Goal: Information Seeking & Learning: Check status

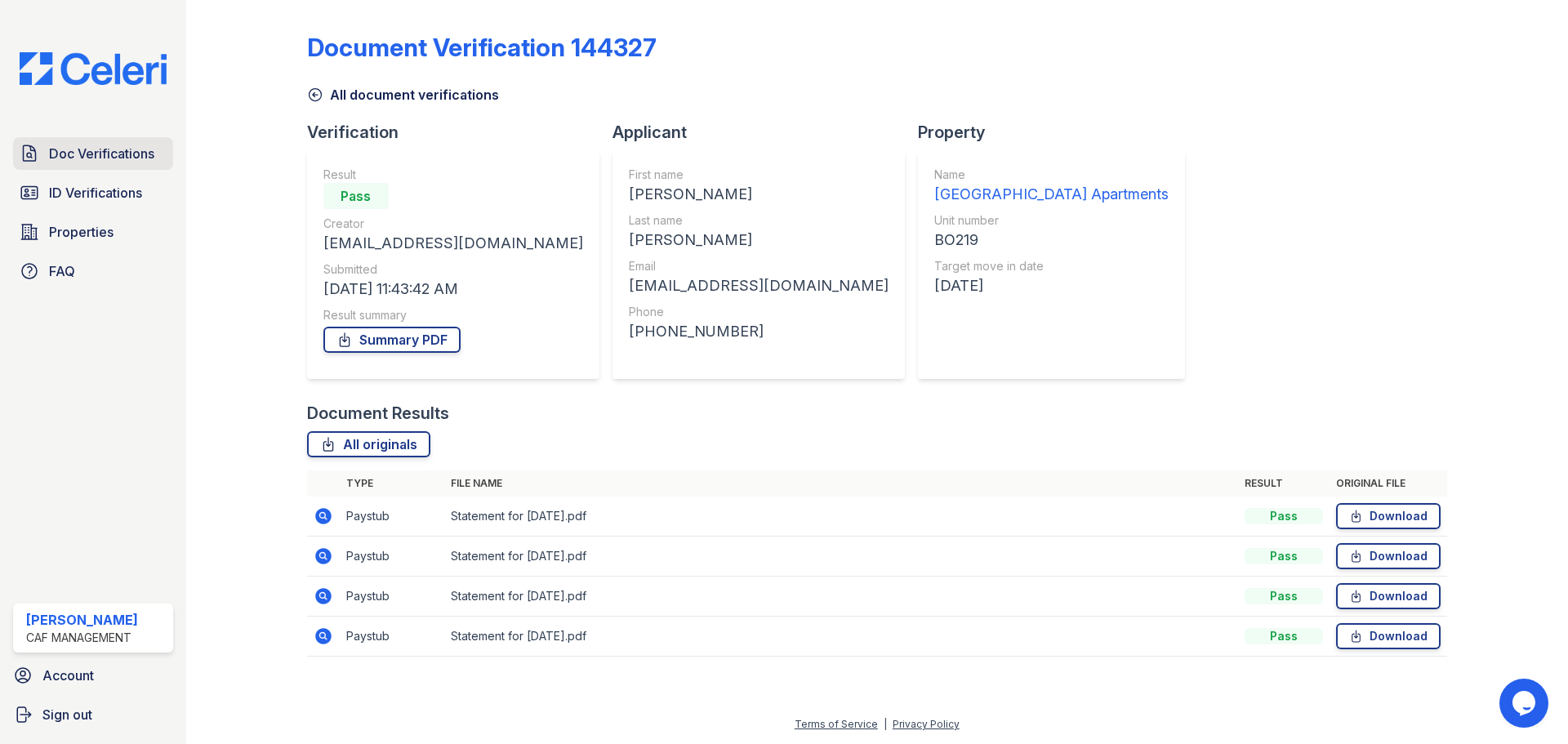
click at [82, 160] on span "Doc Verifications" at bounding box center [101, 154] width 105 height 20
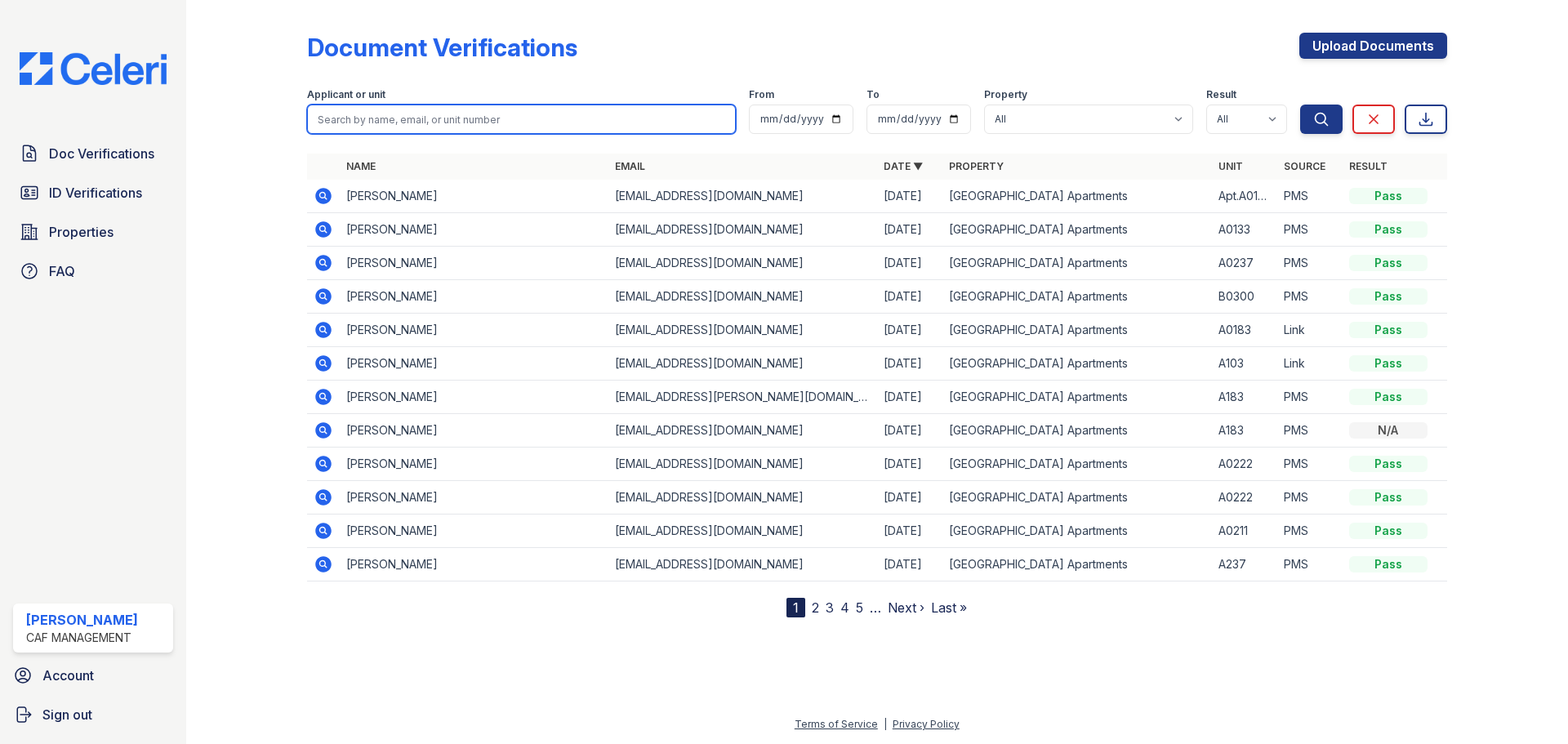
click at [461, 120] on input "search" at bounding box center [521, 119] width 429 height 30
click at [429, 116] on input "search" at bounding box center [521, 119] width 429 height 30
type input "michael"
click at [1300, 105] on button "Search" at bounding box center [1321, 119] width 42 height 30
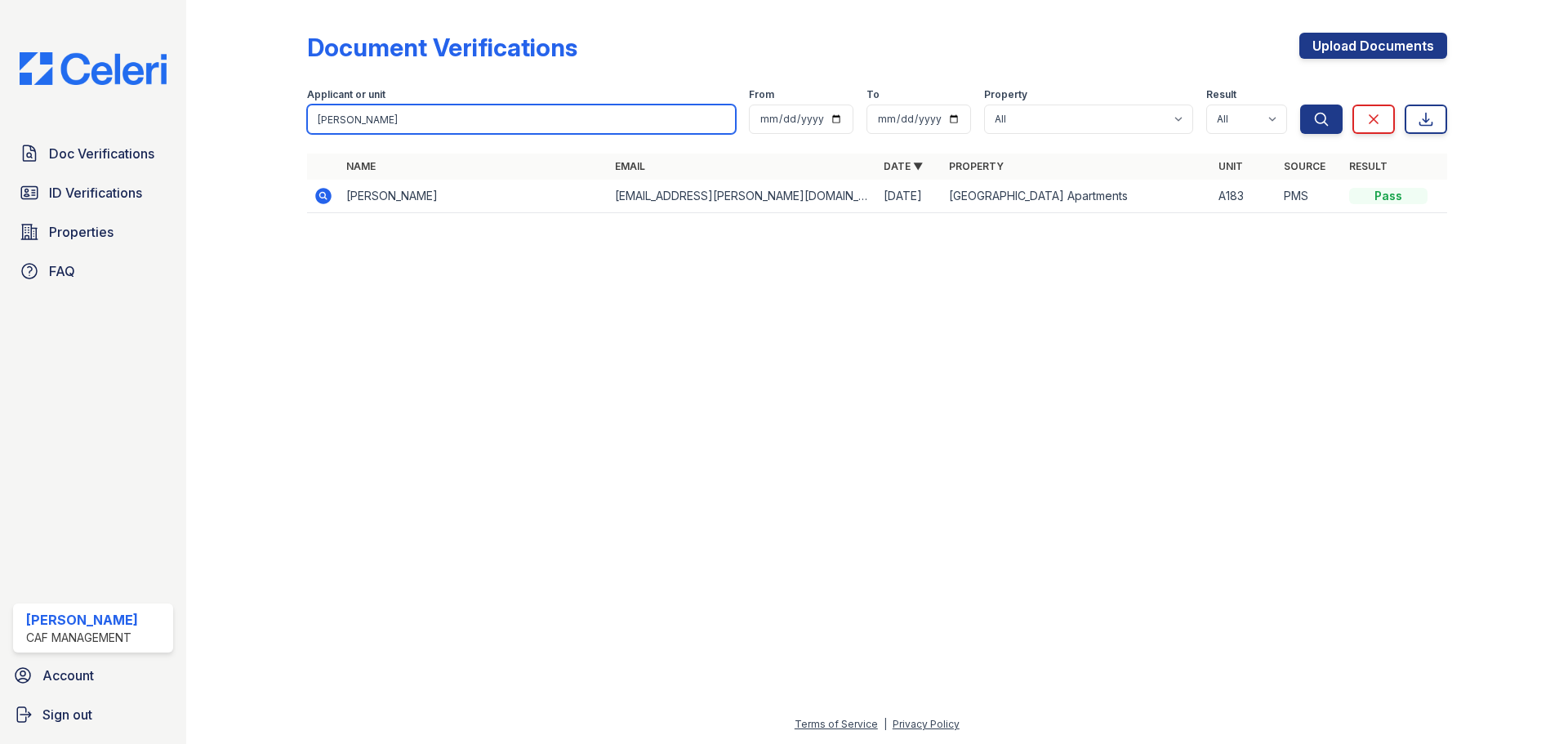
click at [380, 122] on input "michael" at bounding box center [521, 119] width 429 height 30
type input "cherie"
click at [1300, 105] on button "Search" at bounding box center [1321, 119] width 42 height 30
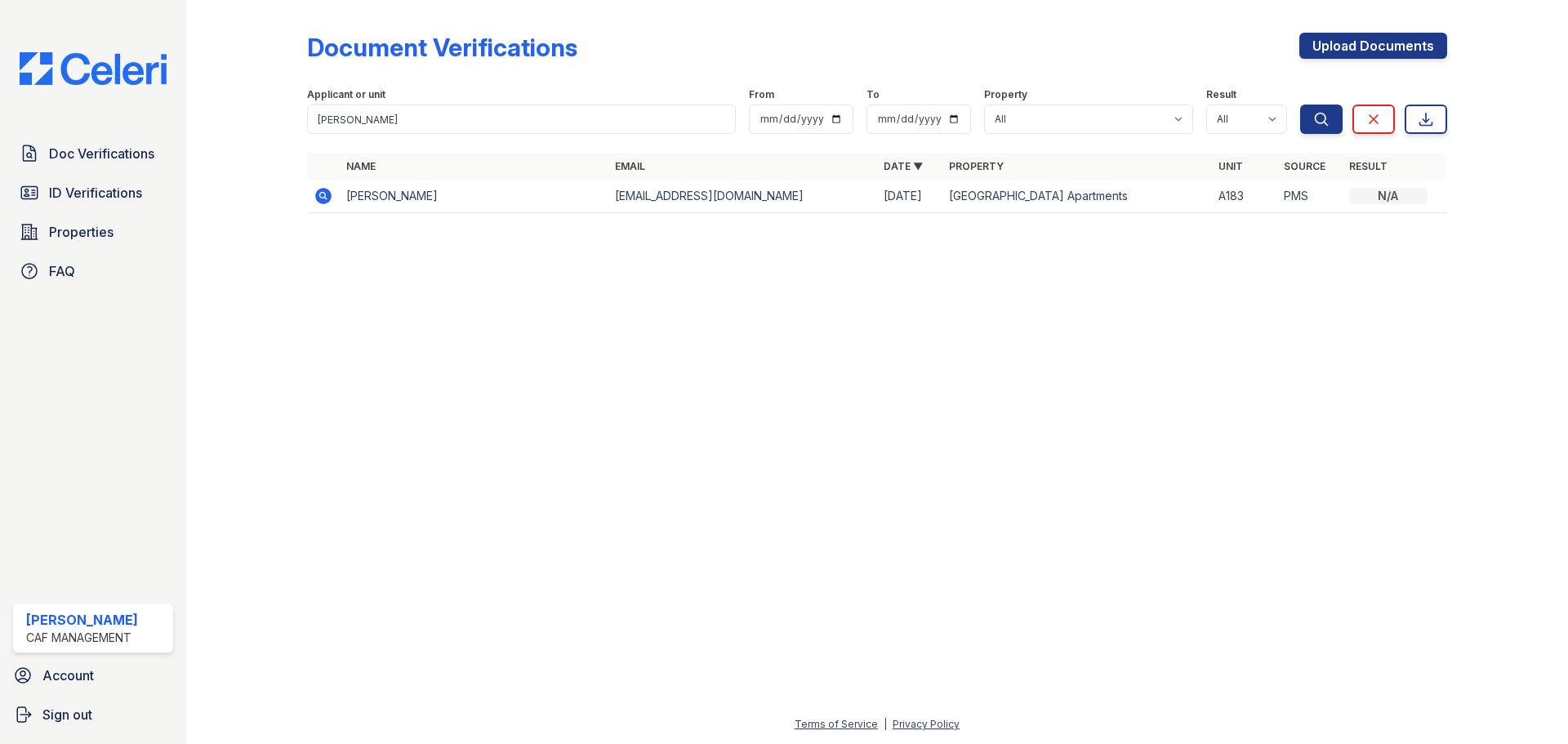
click at [388, 193] on td "[PERSON_NAME]" at bounding box center [474, 196] width 269 height 33
click at [322, 197] on icon at bounding box center [324, 196] width 20 height 20
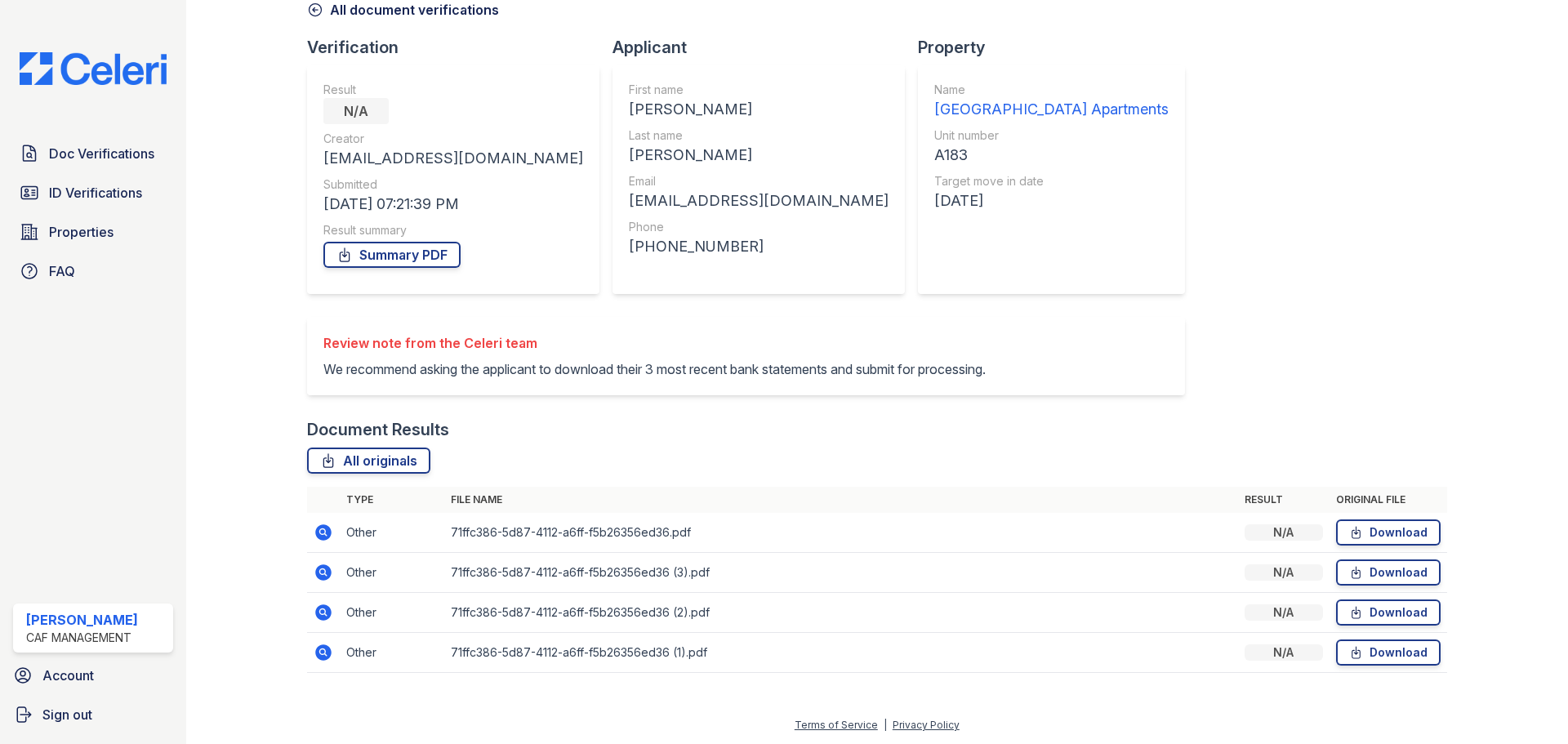
scroll to position [86, 0]
click at [345, 453] on link "All originals" at bounding box center [368, 459] width 123 height 26
click at [102, 145] on span "Doc Verifications" at bounding box center [101, 154] width 105 height 20
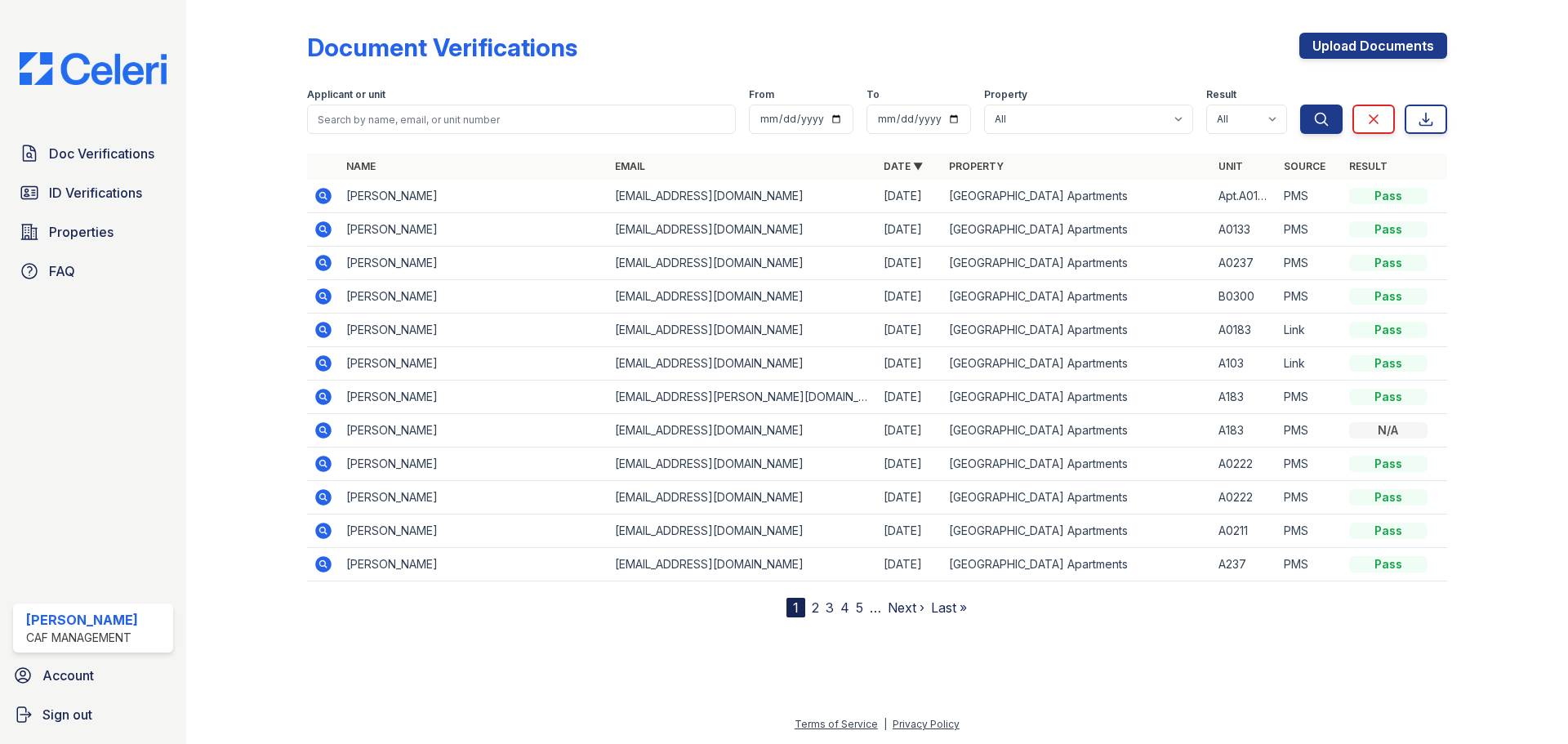
click at [325, 393] on icon at bounding box center [323, 396] width 16 height 16
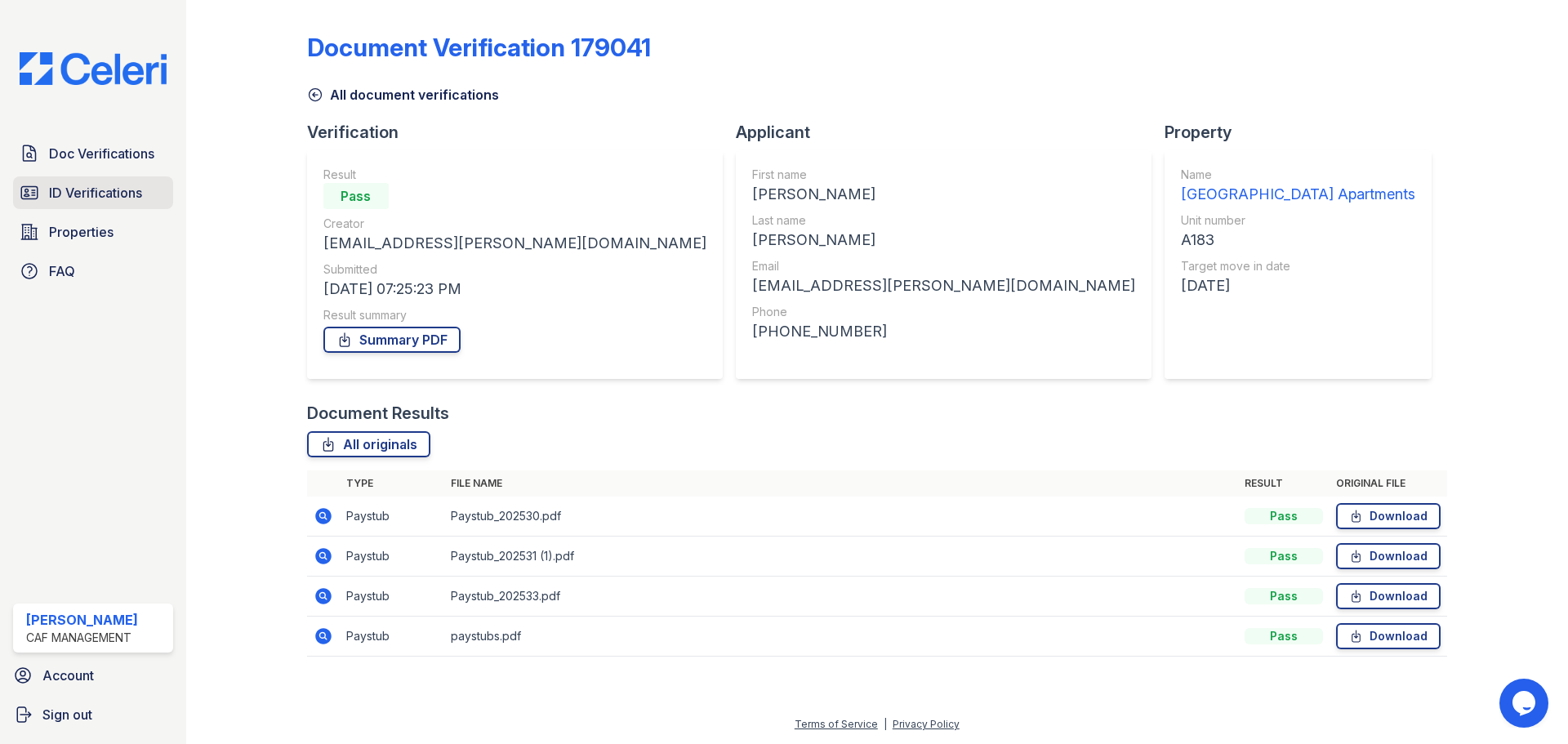
click at [85, 208] on link "ID Verifications" at bounding box center [94, 193] width 160 height 32
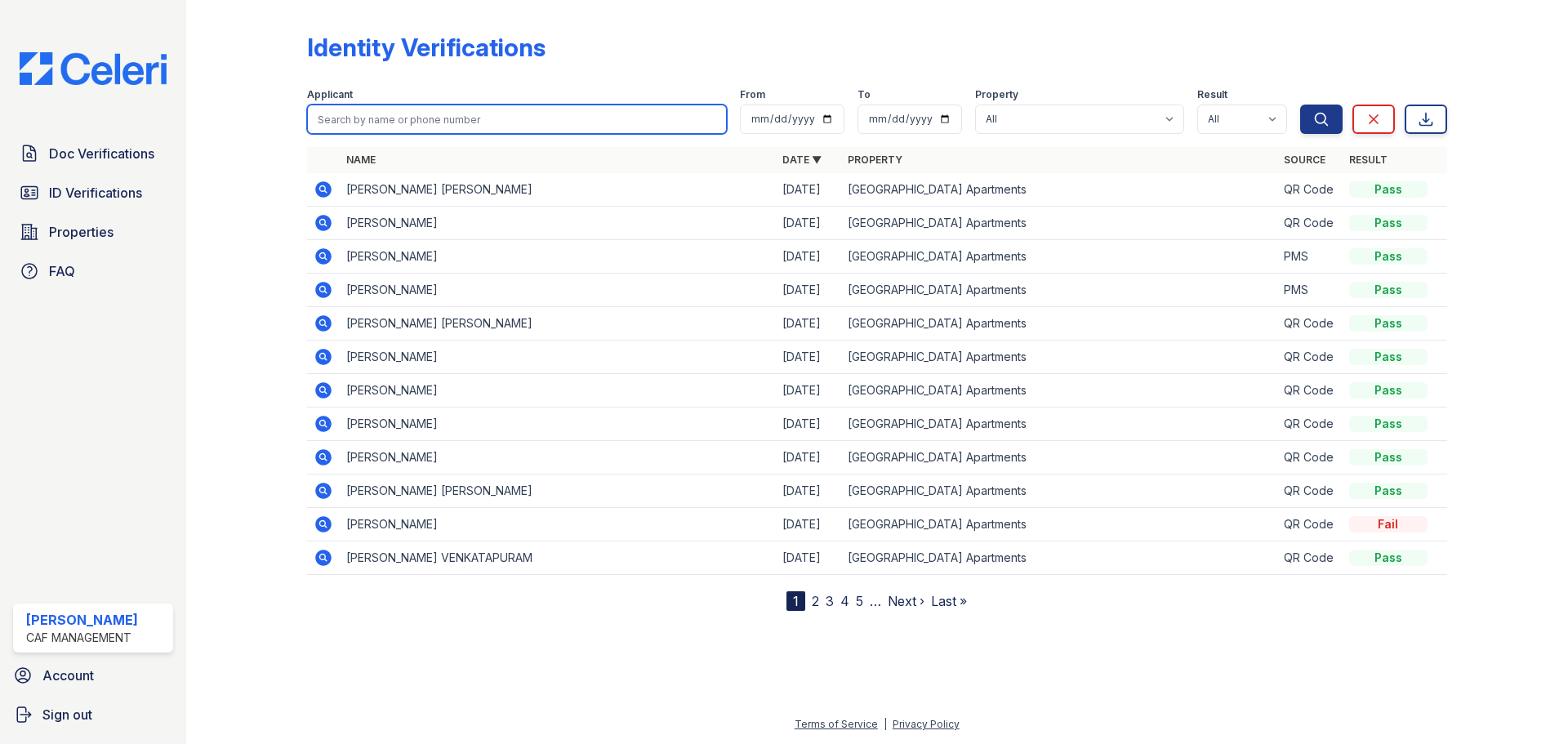
drag, startPoint x: 455, startPoint y: 116, endPoint x: 303, endPoint y: 216, distance: 181.9
click at [455, 116] on input "search" at bounding box center [517, 119] width 420 height 30
type input "amiyah"
click at [1300, 105] on button "Search" at bounding box center [1321, 119] width 42 height 30
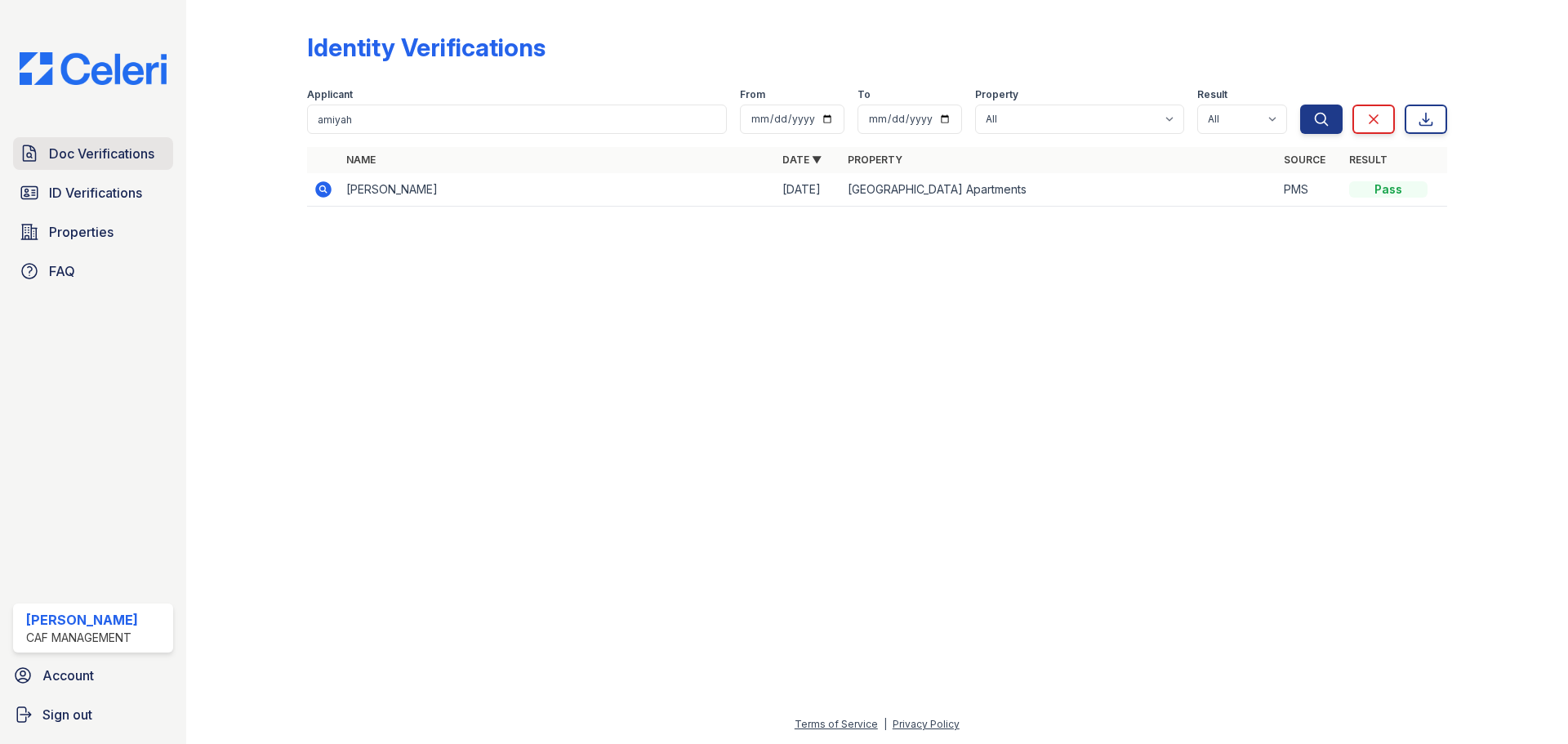
click at [83, 161] on span "Doc Verifications" at bounding box center [101, 154] width 105 height 20
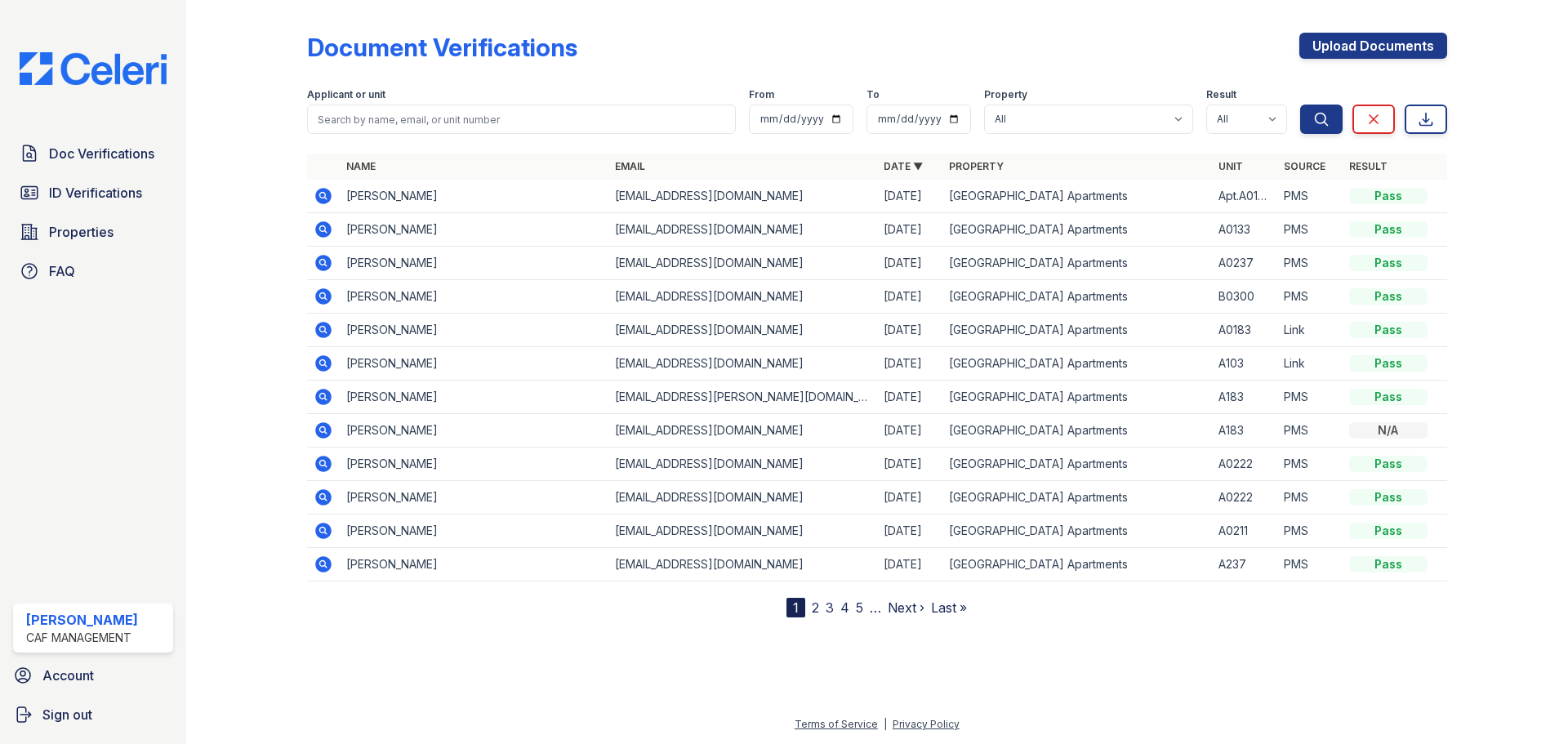
click at [83, 161] on span "Doc Verifications" at bounding box center [101, 154] width 105 height 20
click at [433, 129] on input "search" at bounding box center [521, 119] width 429 height 30
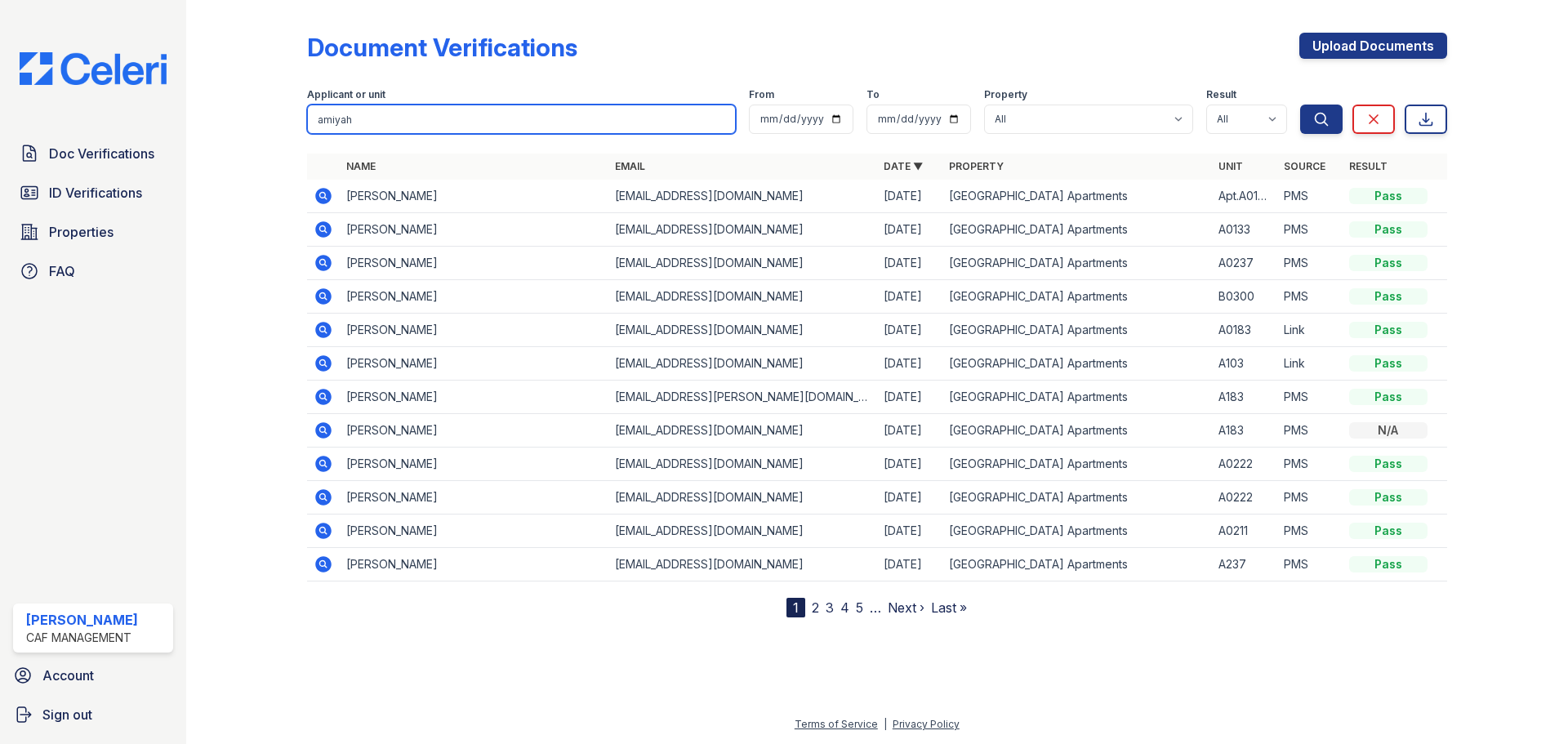
type input "amiyah"
click at [1300, 105] on button "Search" at bounding box center [1321, 119] width 42 height 30
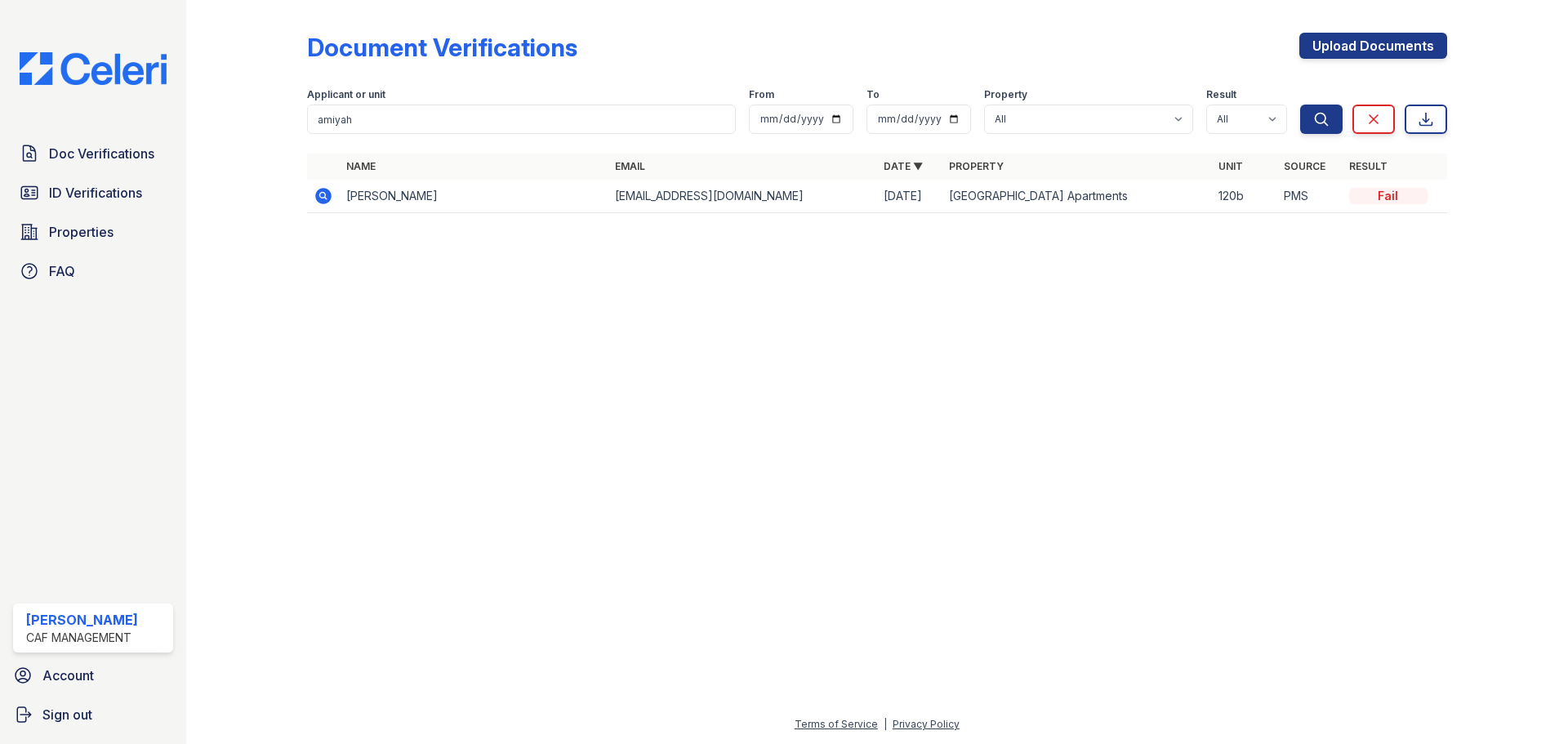
click at [337, 184] on td at bounding box center [324, 196] width 32 height 33
click at [324, 201] on icon at bounding box center [323, 196] width 16 height 16
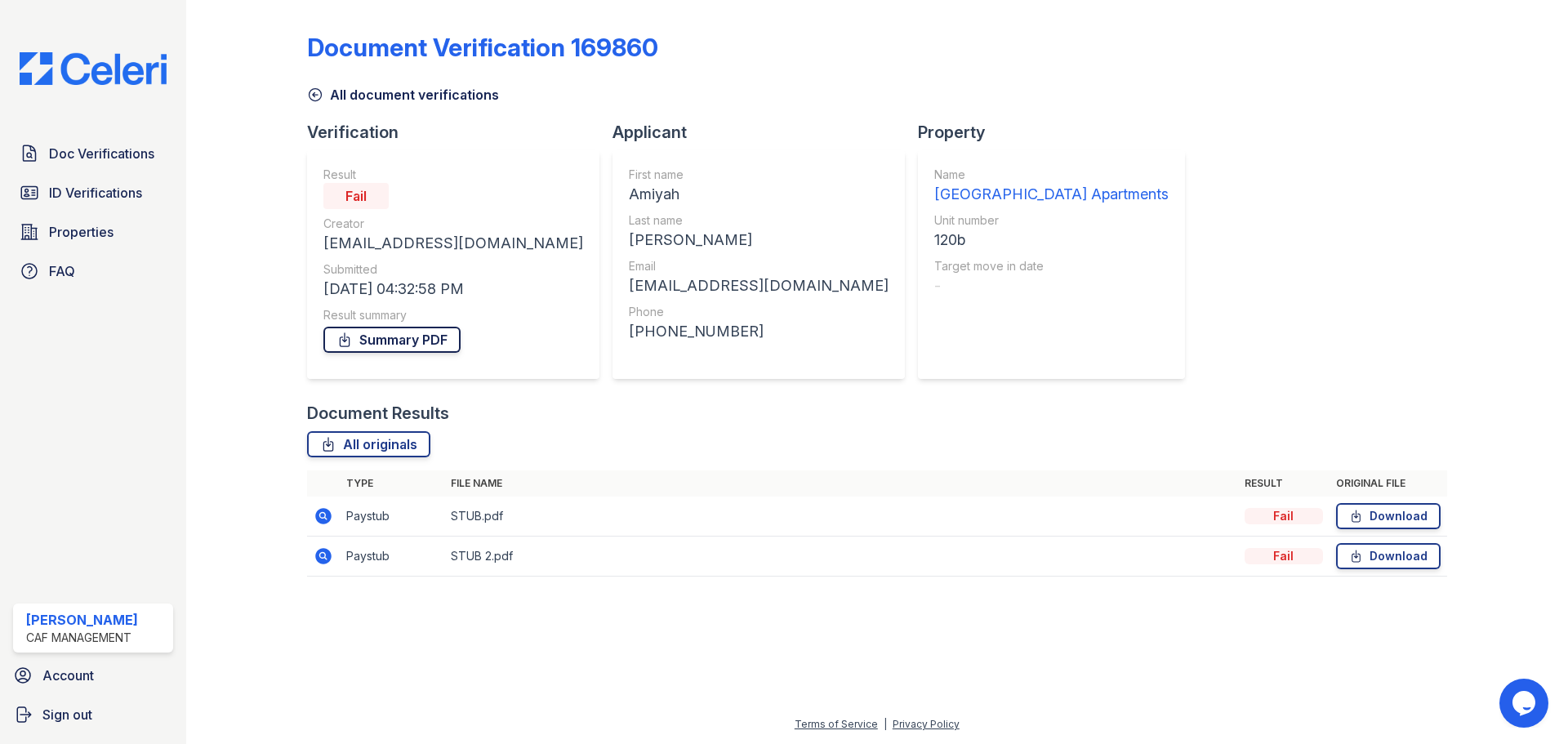
click at [365, 333] on link "Summary PDF" at bounding box center [392, 339] width 137 height 26
click at [1410, 511] on link "Download" at bounding box center [1389, 515] width 105 height 26
click at [1282, 521] on div "Fail" at bounding box center [1284, 515] width 78 height 16
click at [1395, 512] on link "Download" at bounding box center [1389, 515] width 105 height 26
click at [265, 275] on div at bounding box center [259, 300] width 94 height 586
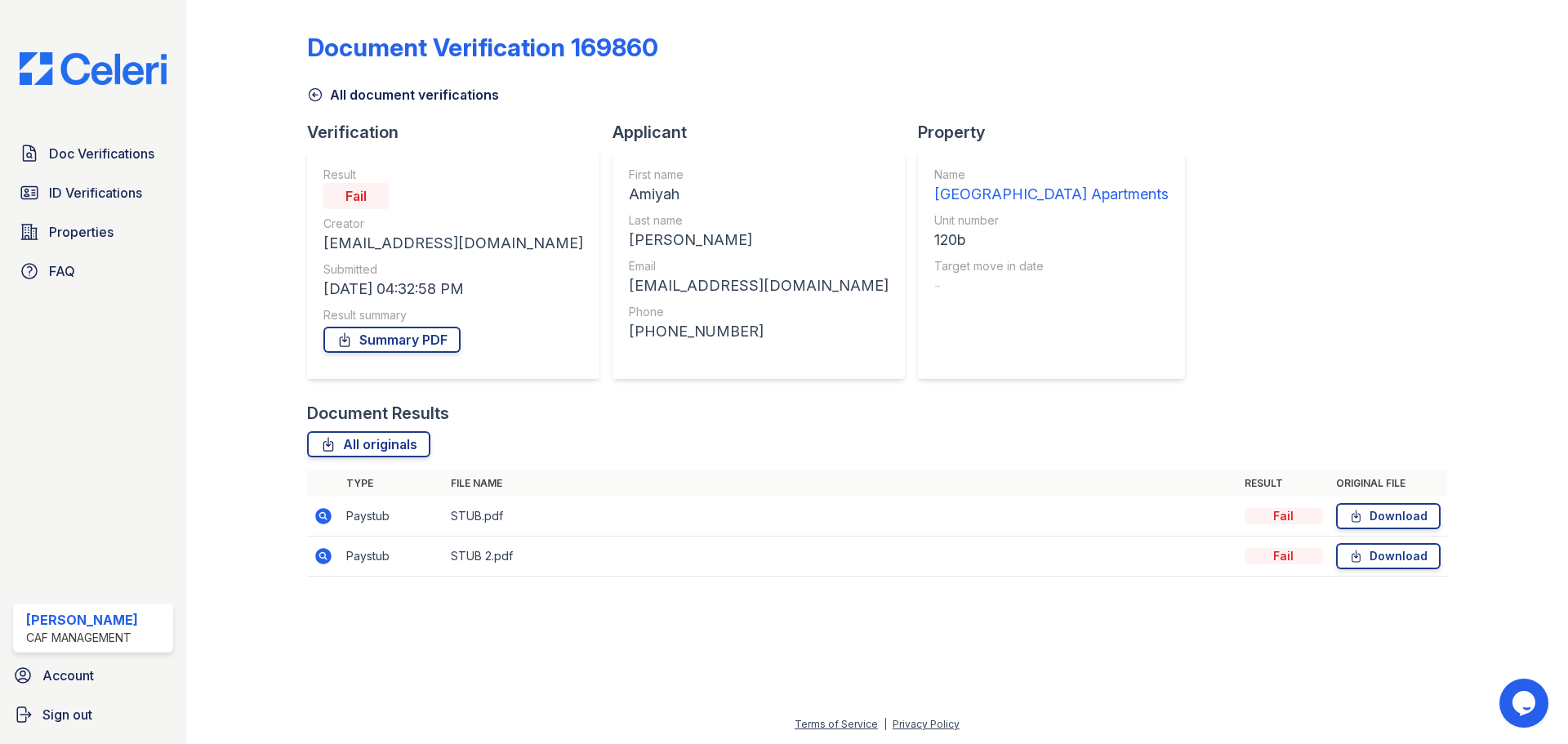
click at [99, 68] on img at bounding box center [93, 69] width 173 height 32
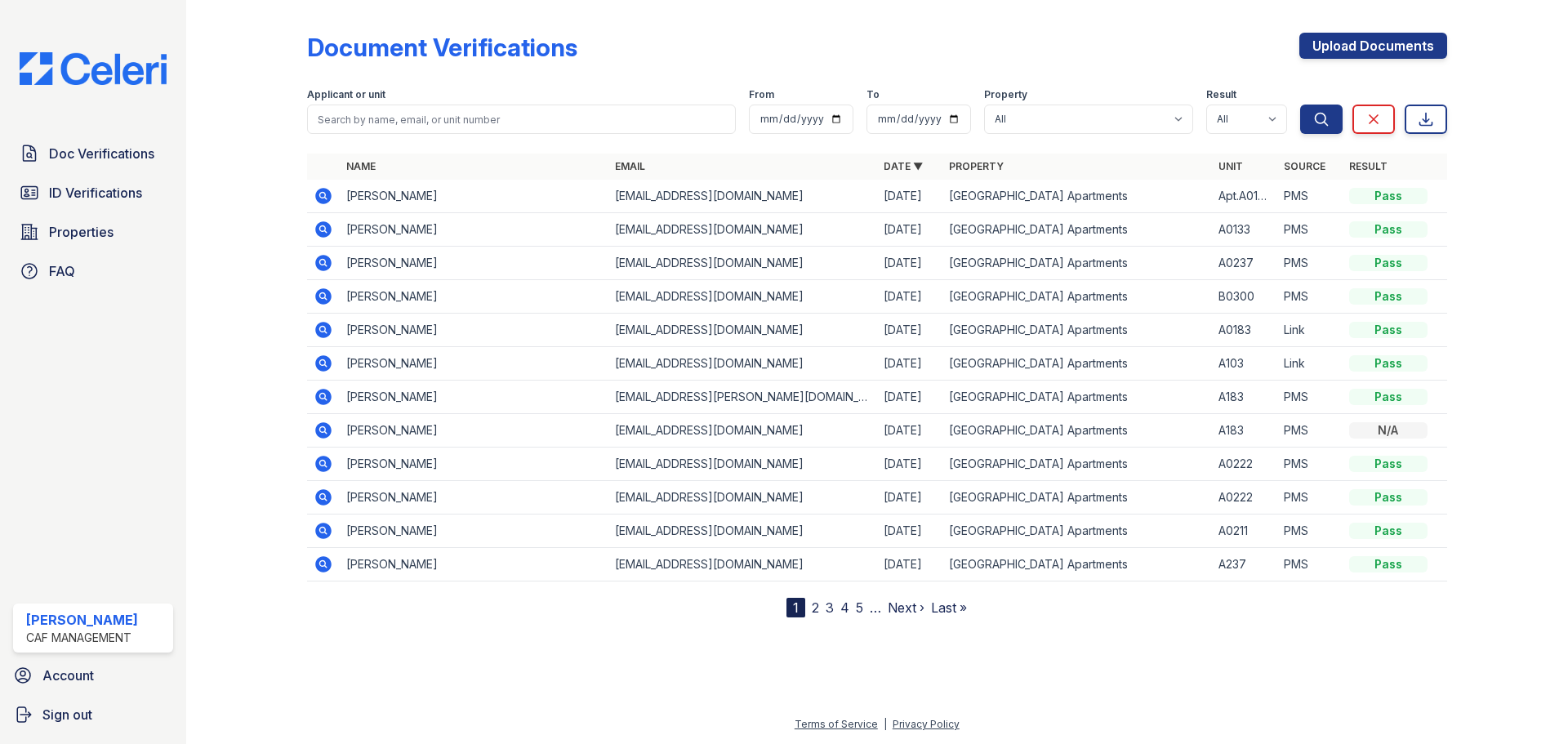
drag, startPoint x: 103, startPoint y: 155, endPoint x: 275, endPoint y: 134, distance: 173.3
click at [104, 152] on span "Doc Verifications" at bounding box center [101, 154] width 105 height 20
click at [1387, 35] on link "Upload Documents" at bounding box center [1372, 45] width 148 height 26
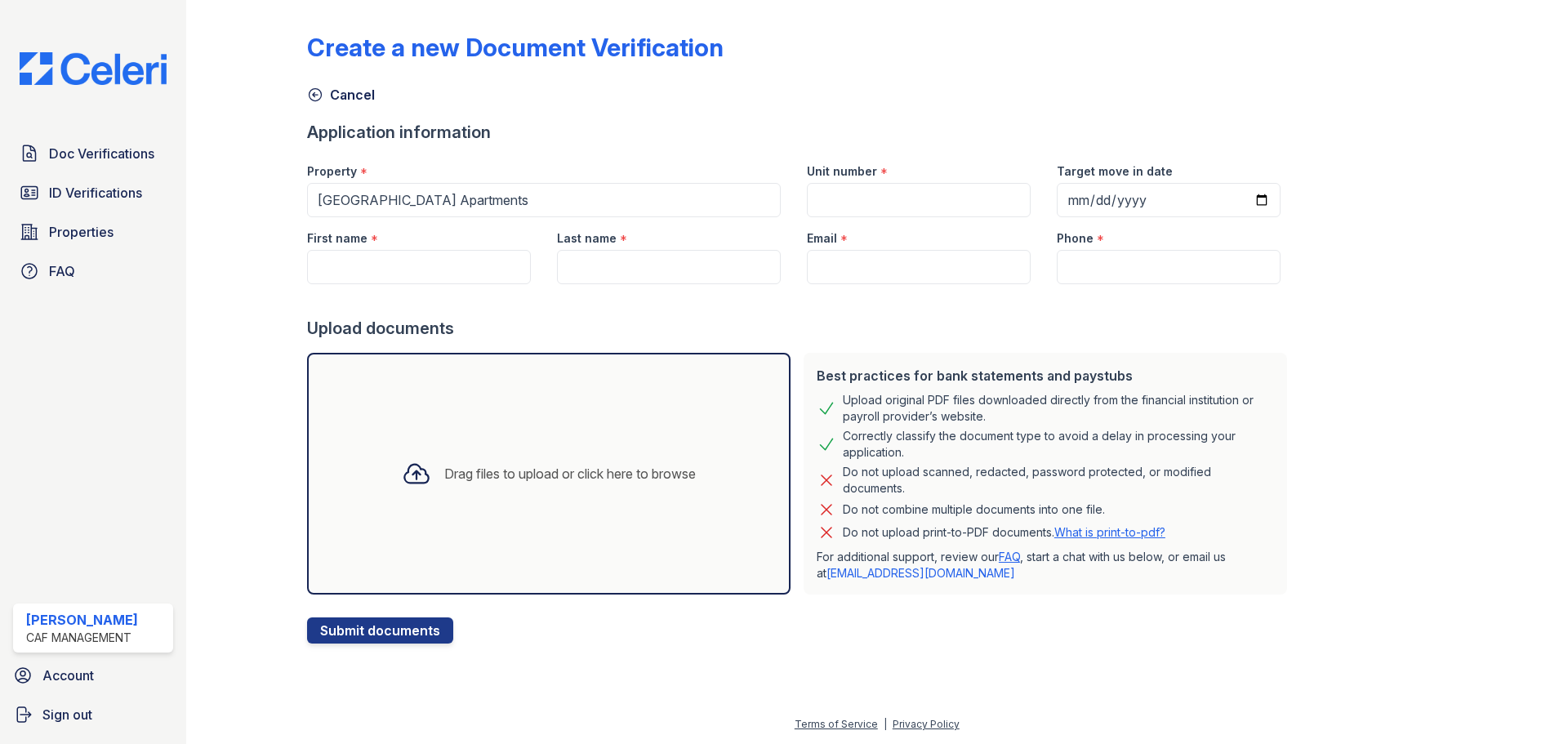
click at [223, 604] on div at bounding box center [259, 324] width 94 height 636
click at [104, 156] on span "Doc Verifications" at bounding box center [101, 154] width 105 height 20
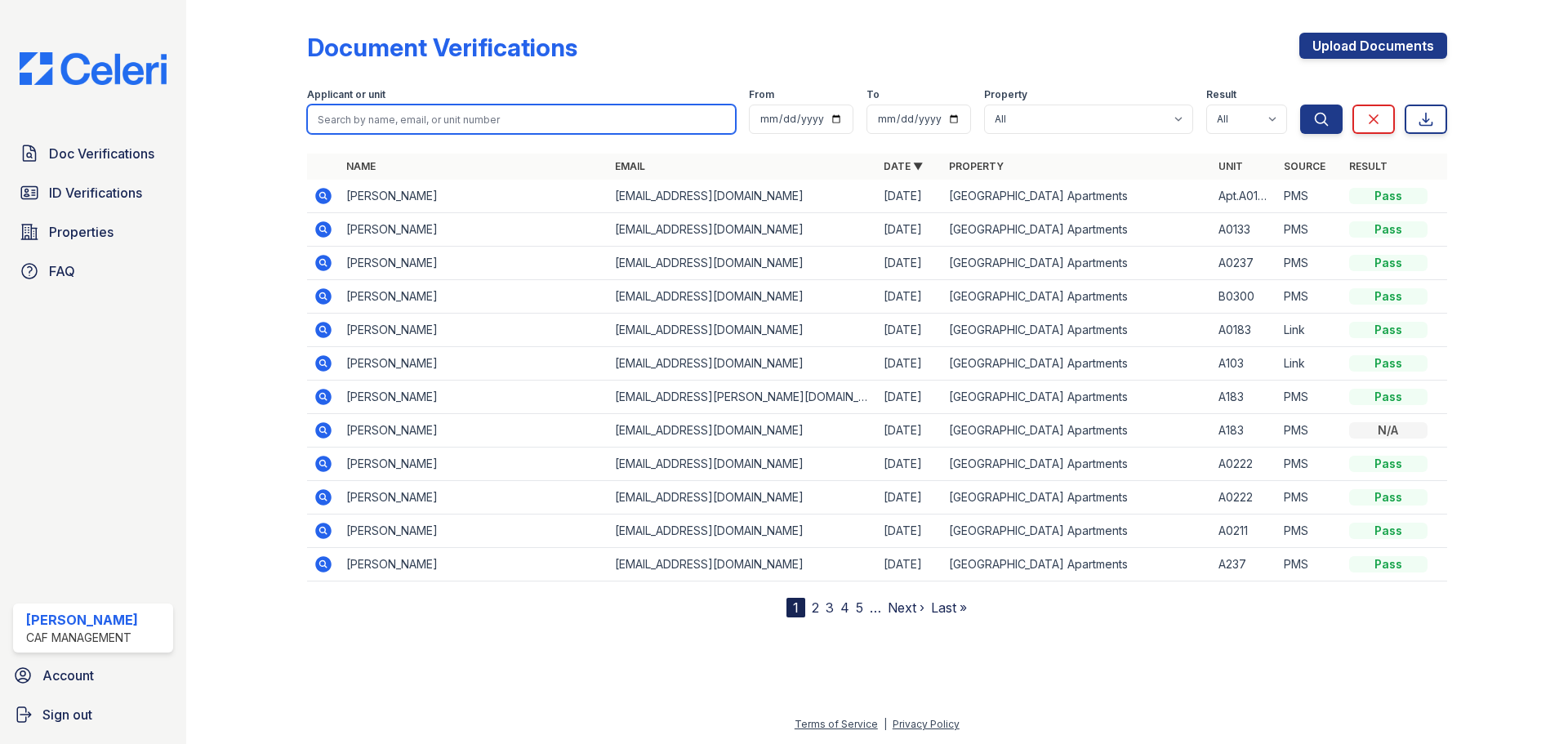
click at [432, 126] on input "search" at bounding box center [521, 119] width 429 height 30
type input "amiyah"
click at [1300, 105] on button "Search" at bounding box center [1321, 119] width 42 height 30
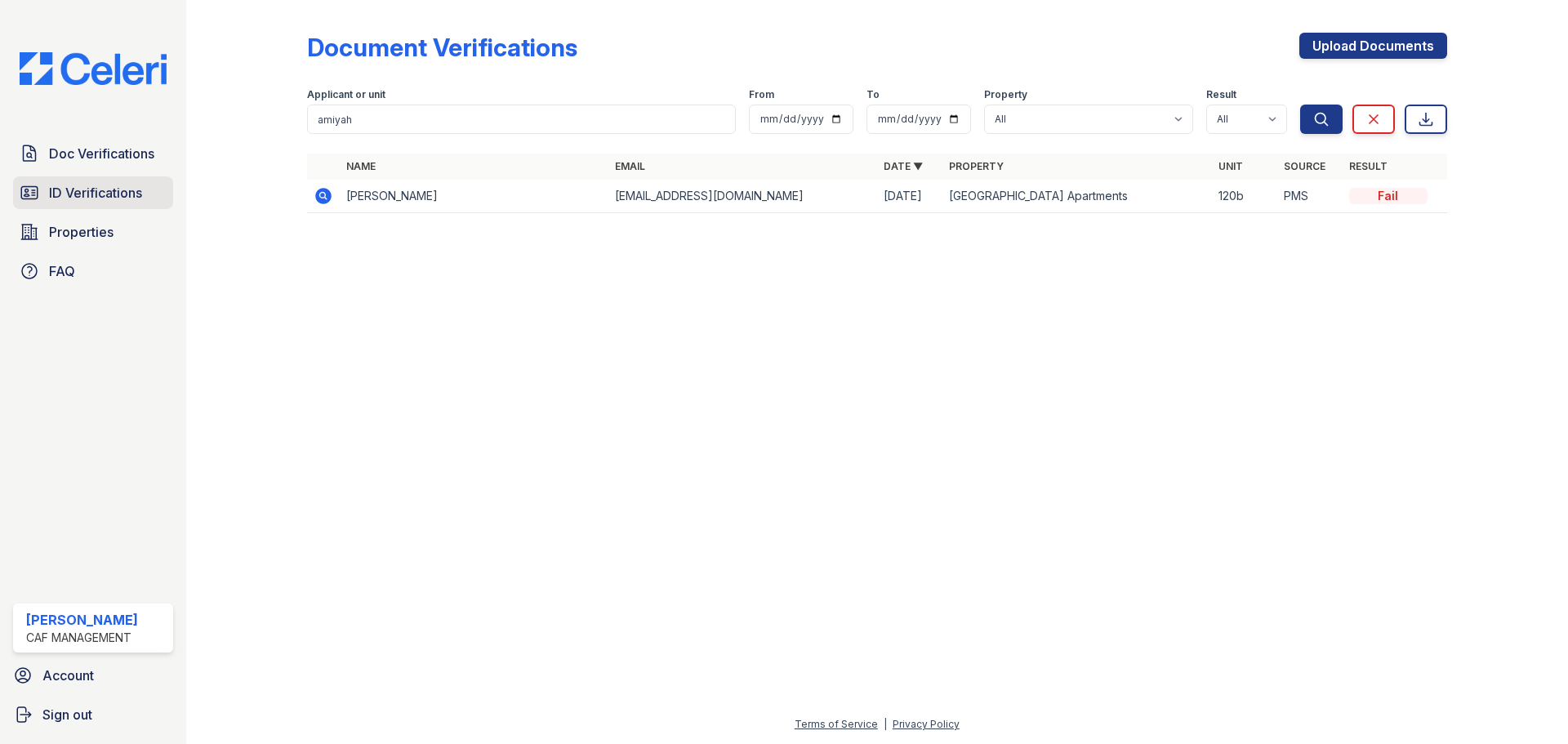
click at [76, 196] on span "ID Verifications" at bounding box center [95, 193] width 94 height 20
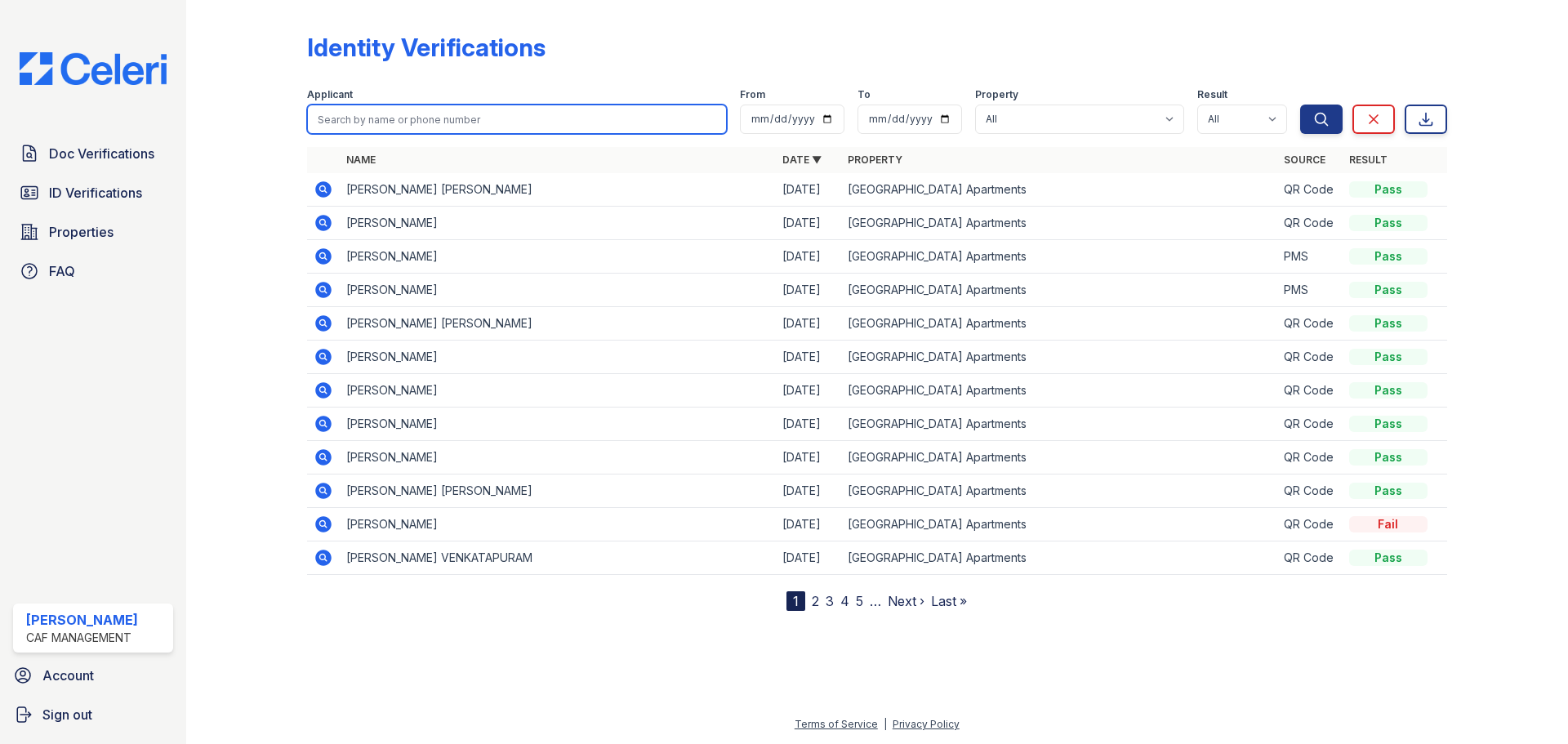
click at [430, 123] on input "search" at bounding box center [517, 119] width 420 height 30
type input "amiyah"
click at [1300, 105] on button "Search" at bounding box center [1321, 119] width 42 height 30
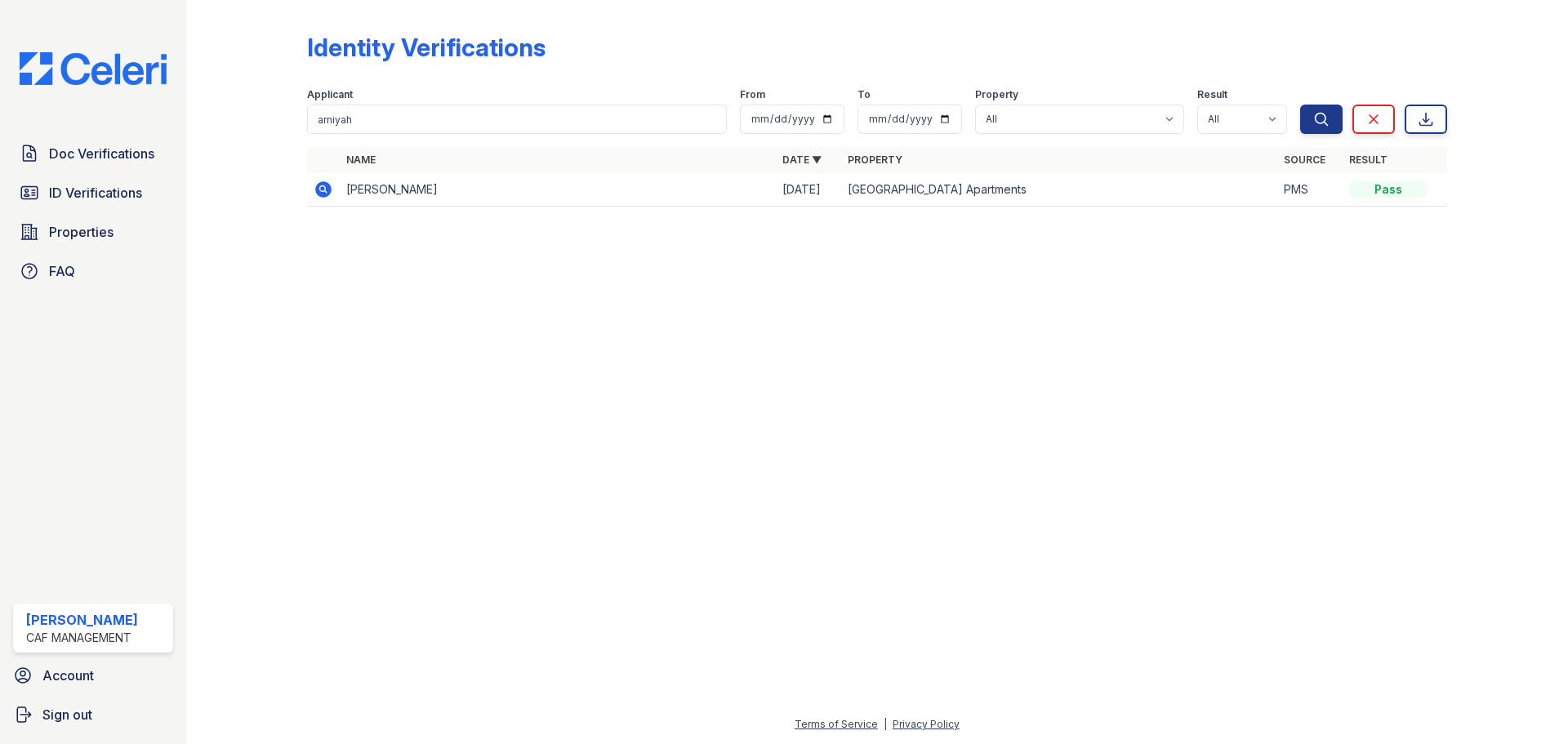
click at [350, 181] on td "Amiyah Jackson" at bounding box center [557, 189] width 436 height 33
click at [324, 184] on icon at bounding box center [323, 189] width 16 height 16
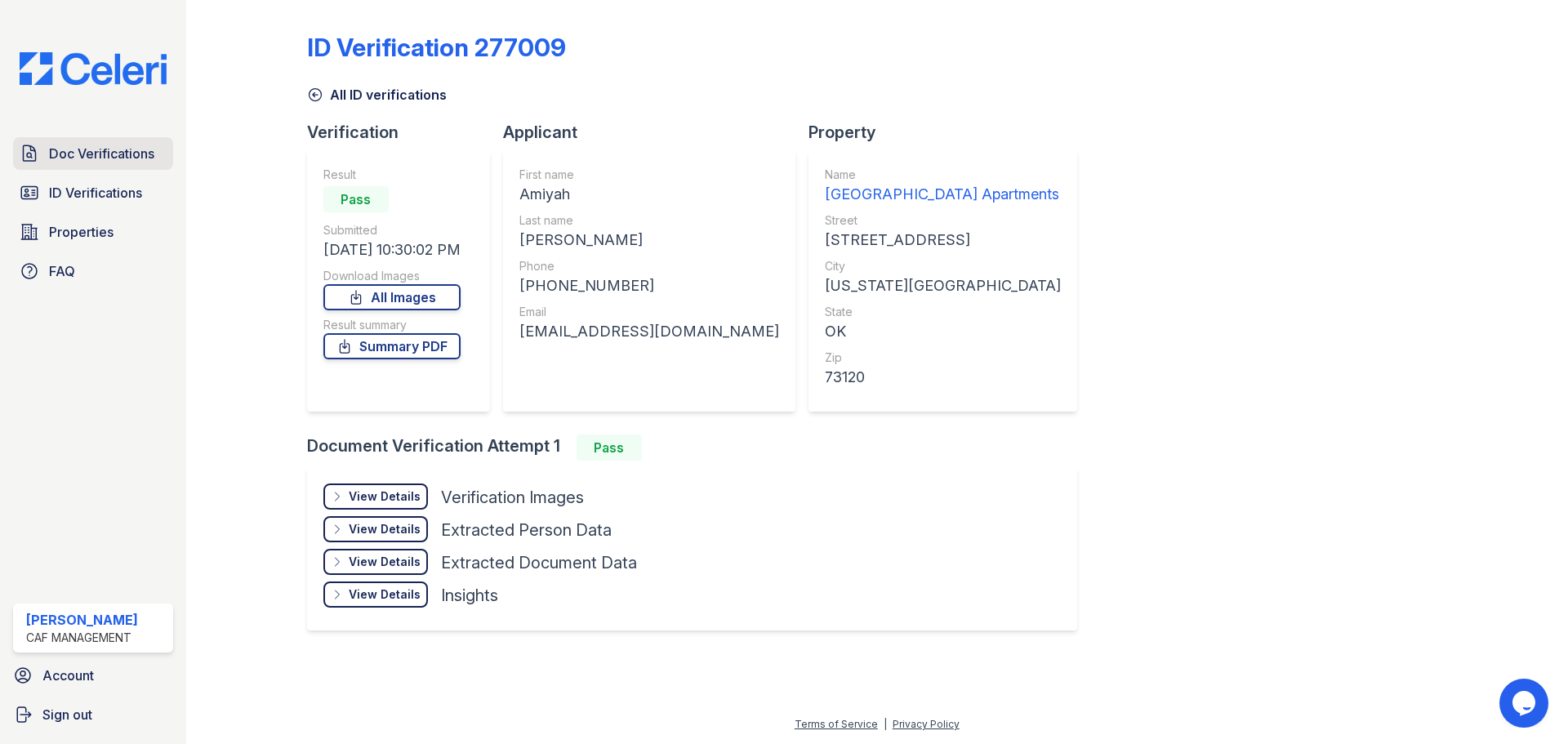
click at [114, 155] on span "Doc Verifications" at bounding box center [101, 154] width 105 height 20
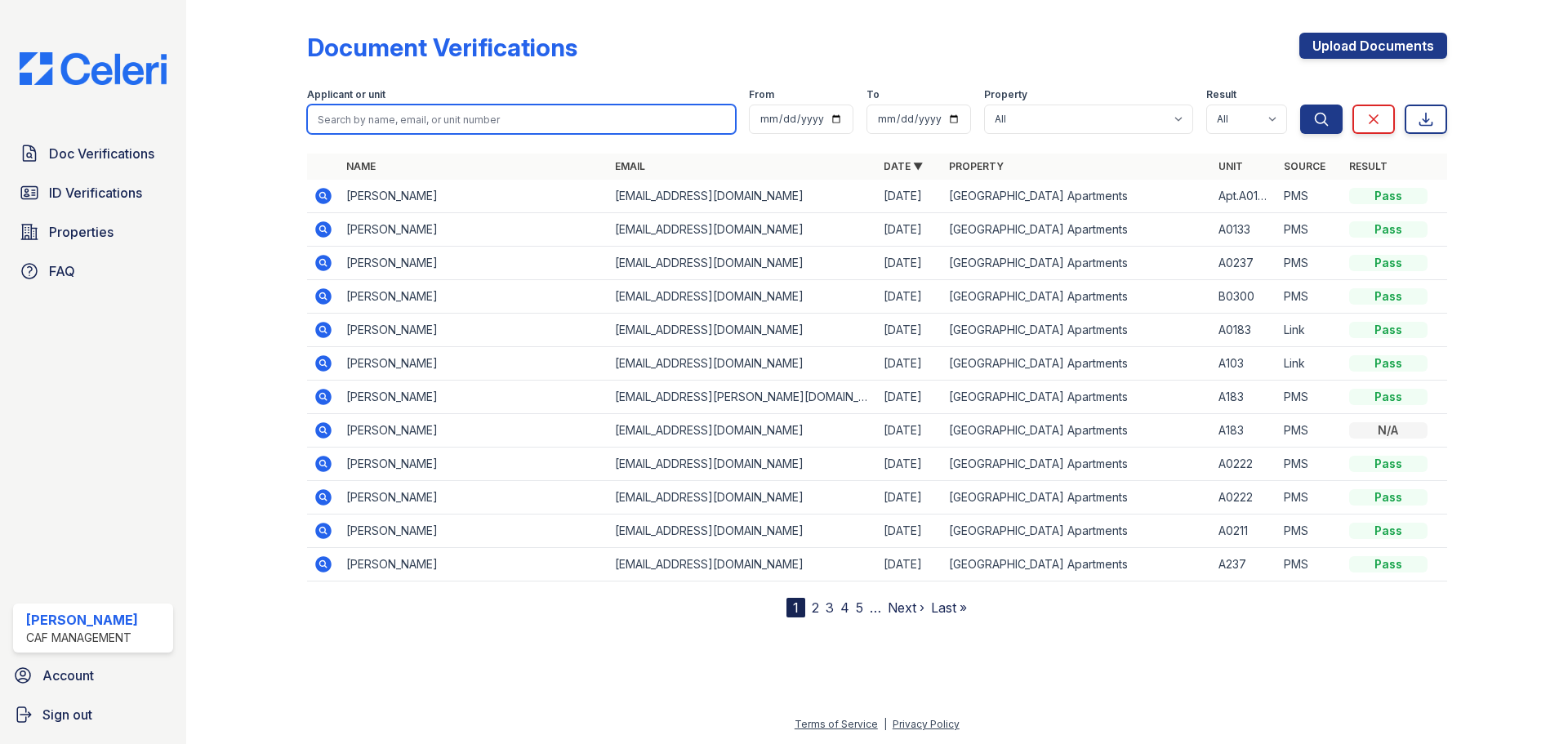
click at [438, 127] on input "search" at bounding box center [521, 119] width 429 height 30
type input "amiyah"
click at [1300, 105] on button "Search" at bounding box center [1321, 119] width 42 height 30
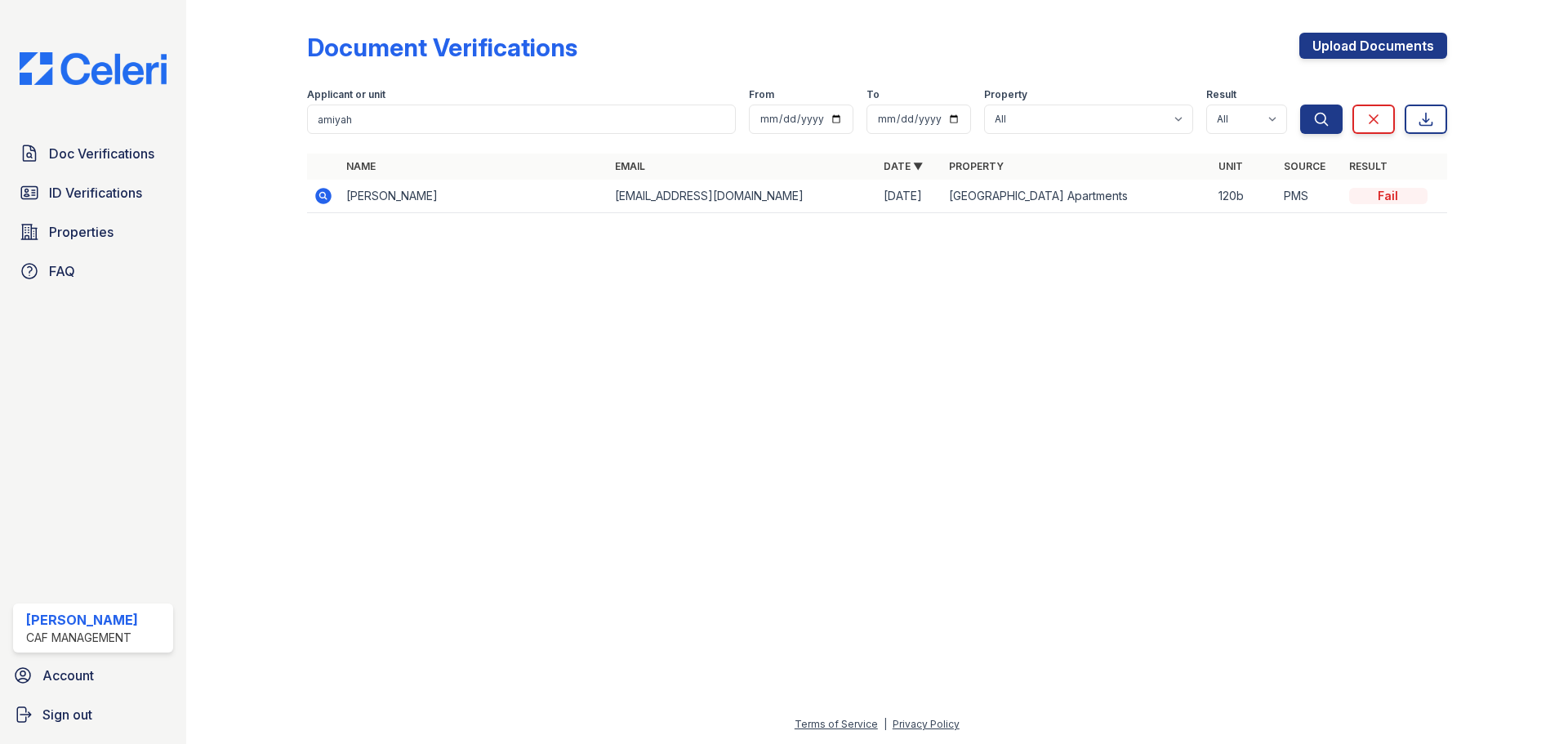
click at [333, 204] on td at bounding box center [324, 196] width 32 height 33
click at [328, 200] on icon at bounding box center [323, 196] width 16 height 16
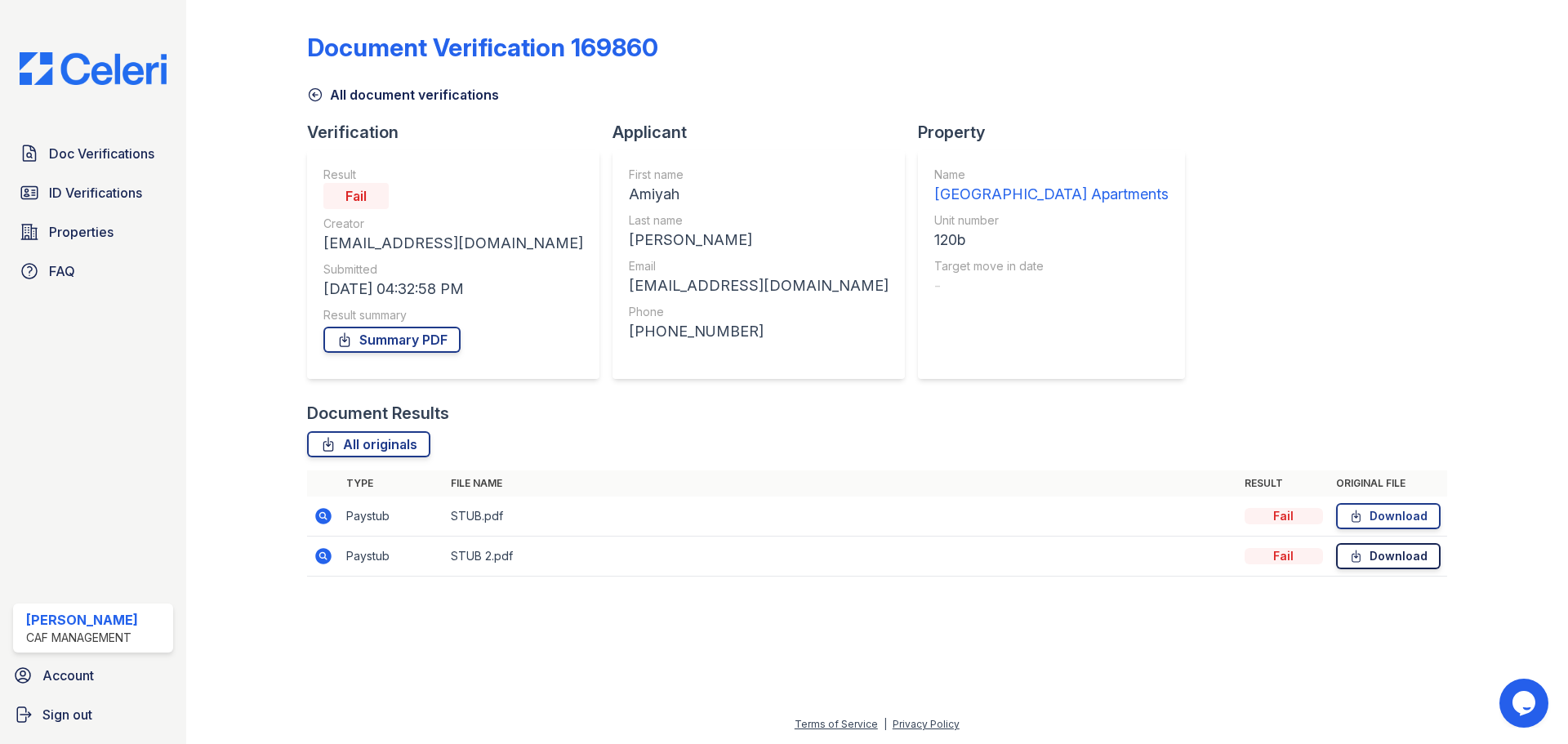
click at [1357, 551] on icon at bounding box center [1355, 556] width 9 height 11
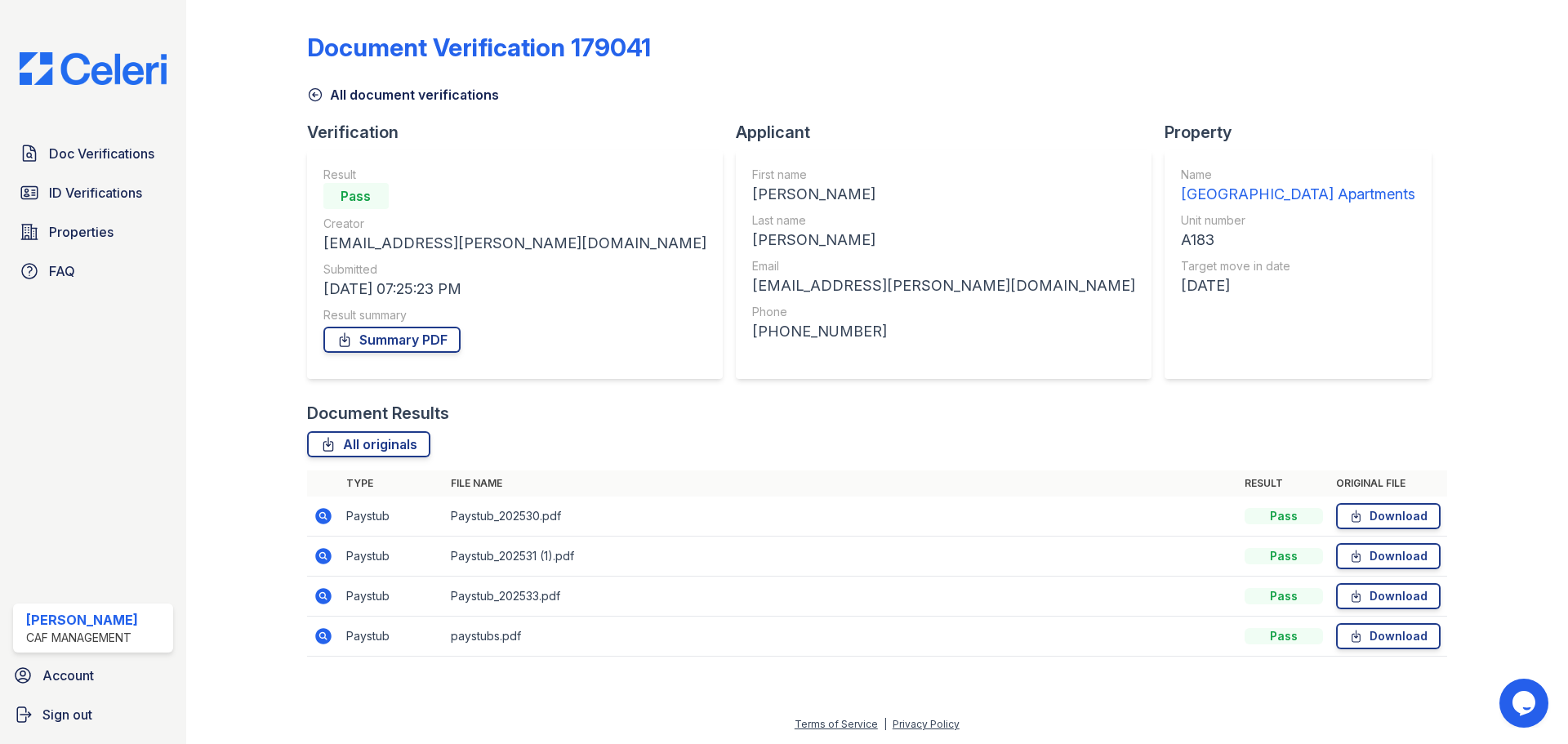
drag, startPoint x: 111, startPoint y: 165, endPoint x: 243, endPoint y: 163, distance: 132.0
click at [111, 165] on link "Doc Verifications" at bounding box center [94, 154] width 160 height 32
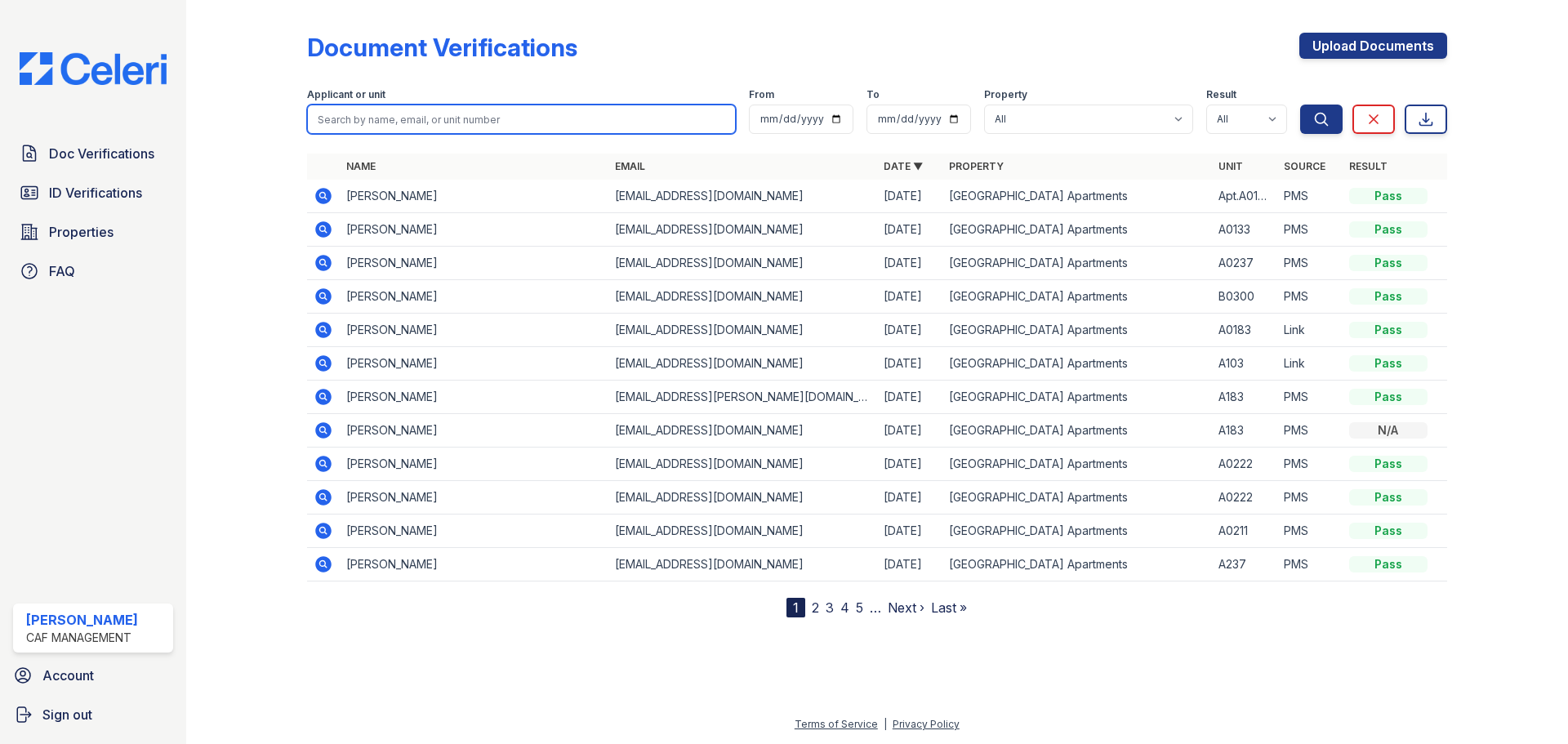
click at [441, 125] on input "search" at bounding box center [521, 119] width 429 height 30
type input "cristofer"
click at [1300, 105] on button "Search" at bounding box center [1321, 119] width 42 height 30
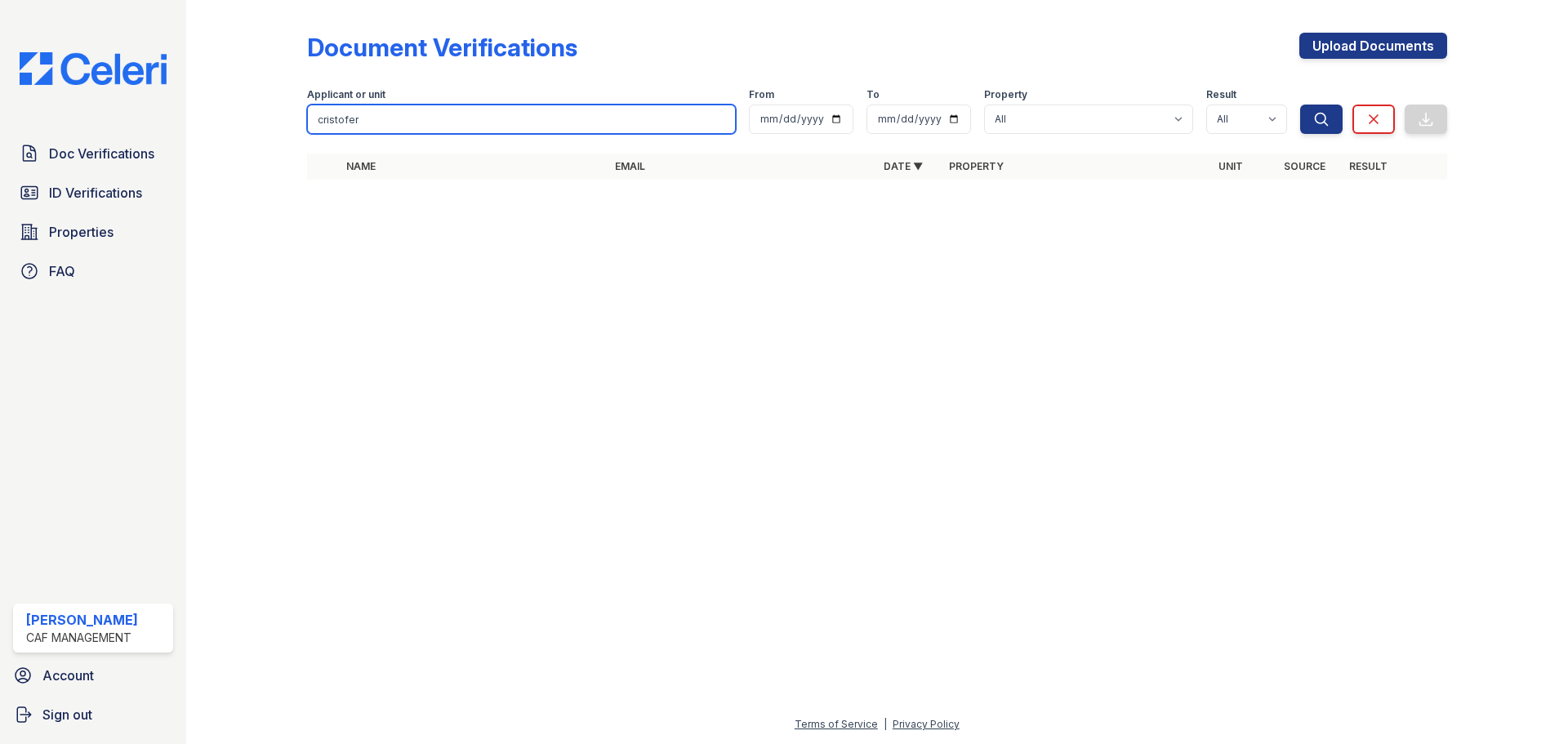
drag, startPoint x: 434, startPoint y: 119, endPoint x: 127, endPoint y: 99, distance: 307.7
click at [136, 102] on div "Doc Verifications ID Verifications Properties FAQ [PERSON_NAME] CAF Management …" at bounding box center [784, 372] width 1568 height 744
type input "[PERSON_NAME]"
click at [1300, 105] on button "Search" at bounding box center [1321, 119] width 42 height 30
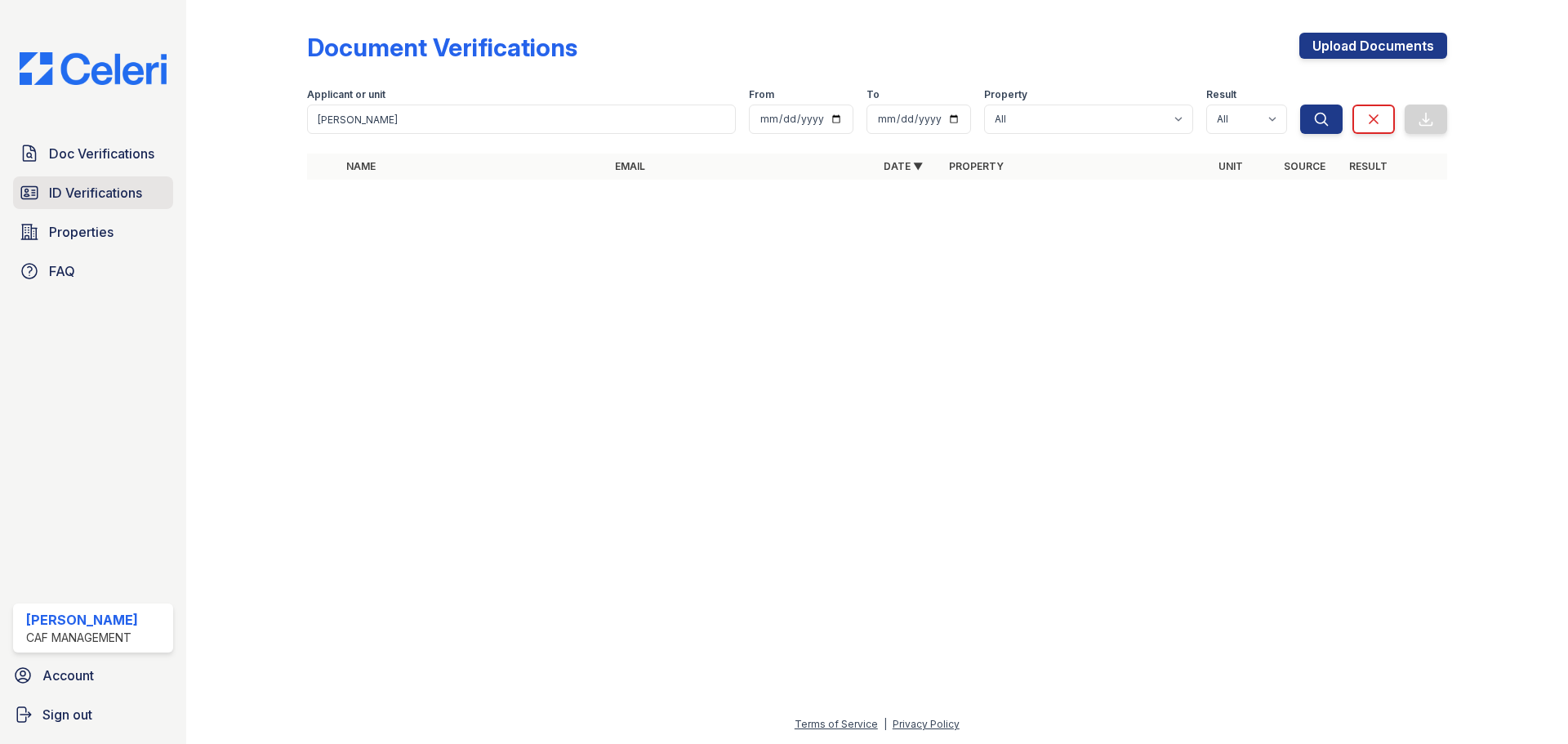
click at [82, 194] on span "ID Verifications" at bounding box center [95, 193] width 94 height 20
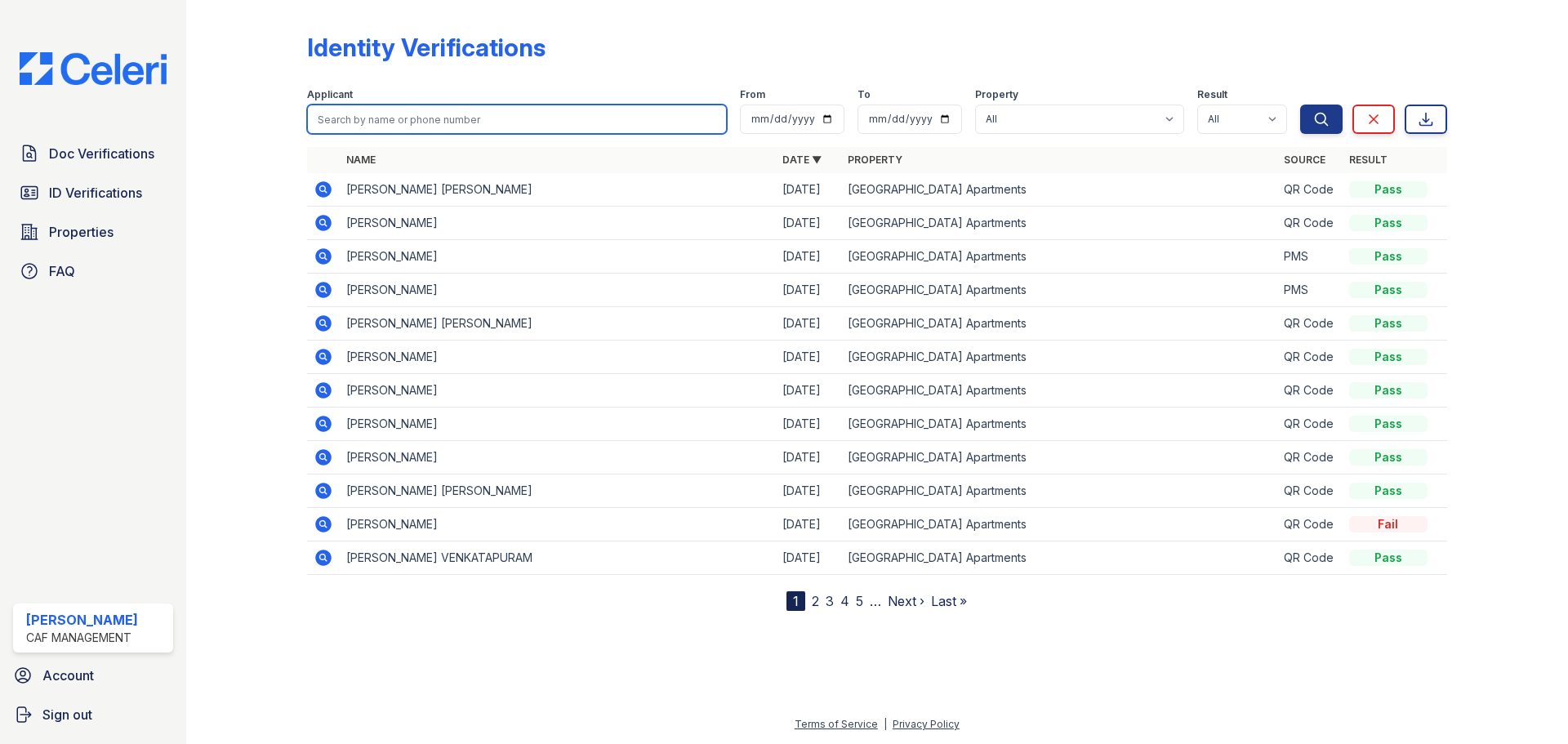
click at [454, 123] on input "search" at bounding box center [517, 119] width 420 height 30
type input "cristofer"
click at [1300, 105] on button "Search" at bounding box center [1321, 119] width 42 height 30
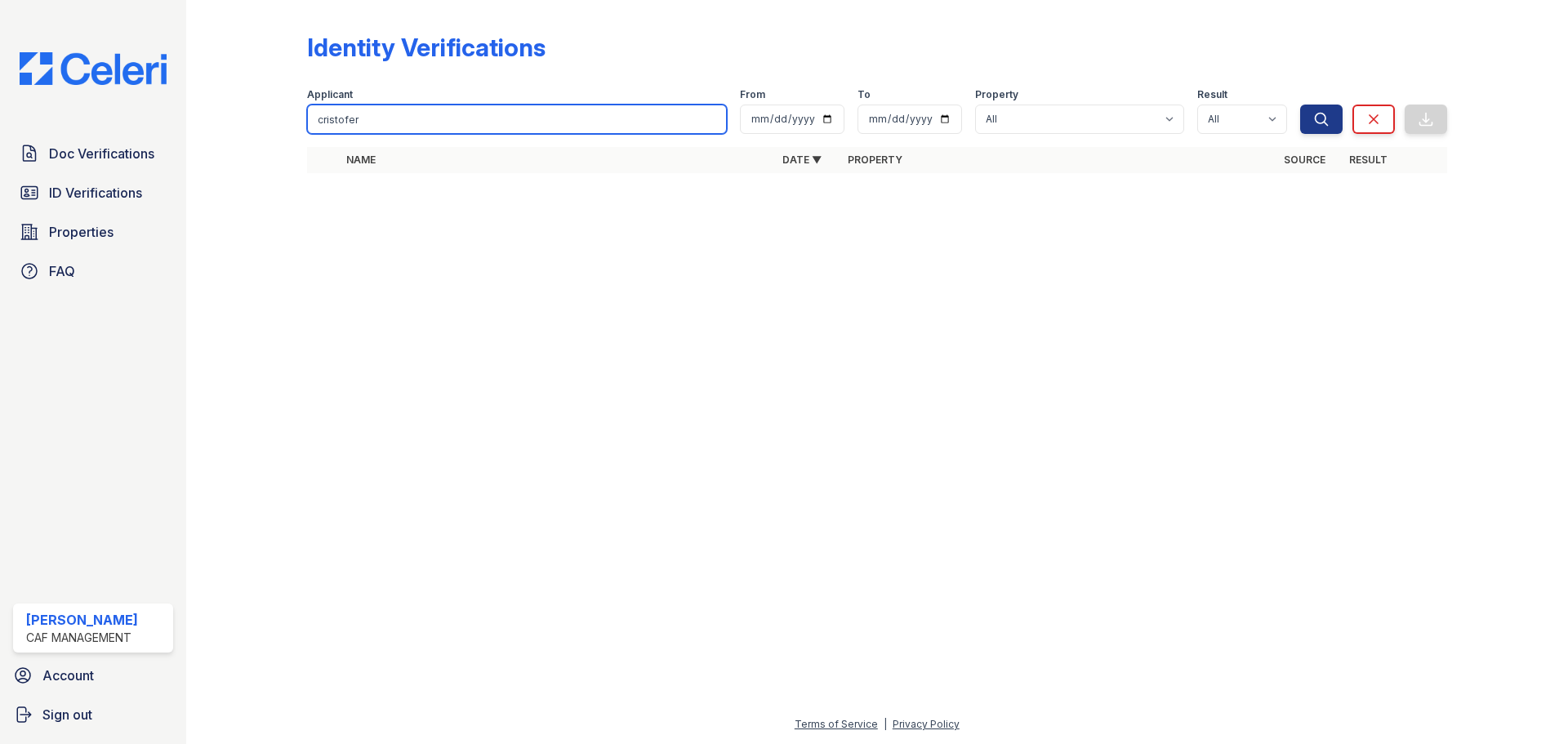
drag, startPoint x: 281, startPoint y: 150, endPoint x: 222, endPoint y: 145, distance: 59.2
click at [233, 146] on div "Identity Verifications Filter Applicant cristofer From To Property All Penn Sta…" at bounding box center [876, 108] width 1329 height 216
type input "[PERSON_NAME]"
click at [1300, 105] on button "Search" at bounding box center [1321, 119] width 42 height 30
click at [357, 699] on div at bounding box center [876, 465] width 1329 height 499
